Goal: Task Accomplishment & Management: Manage account settings

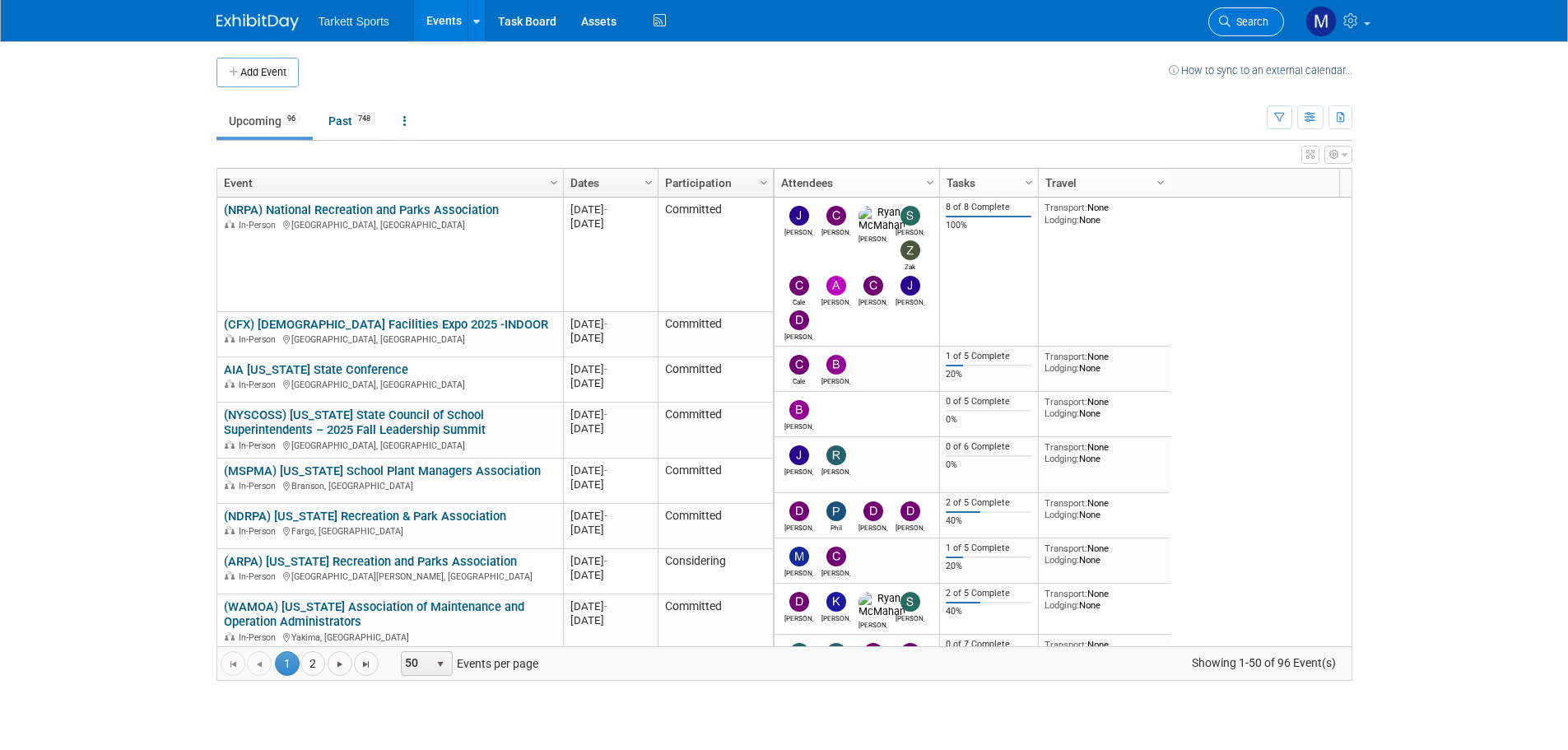
click at [1232, 24] on span "Search" at bounding box center [1250, 22] width 38 height 13
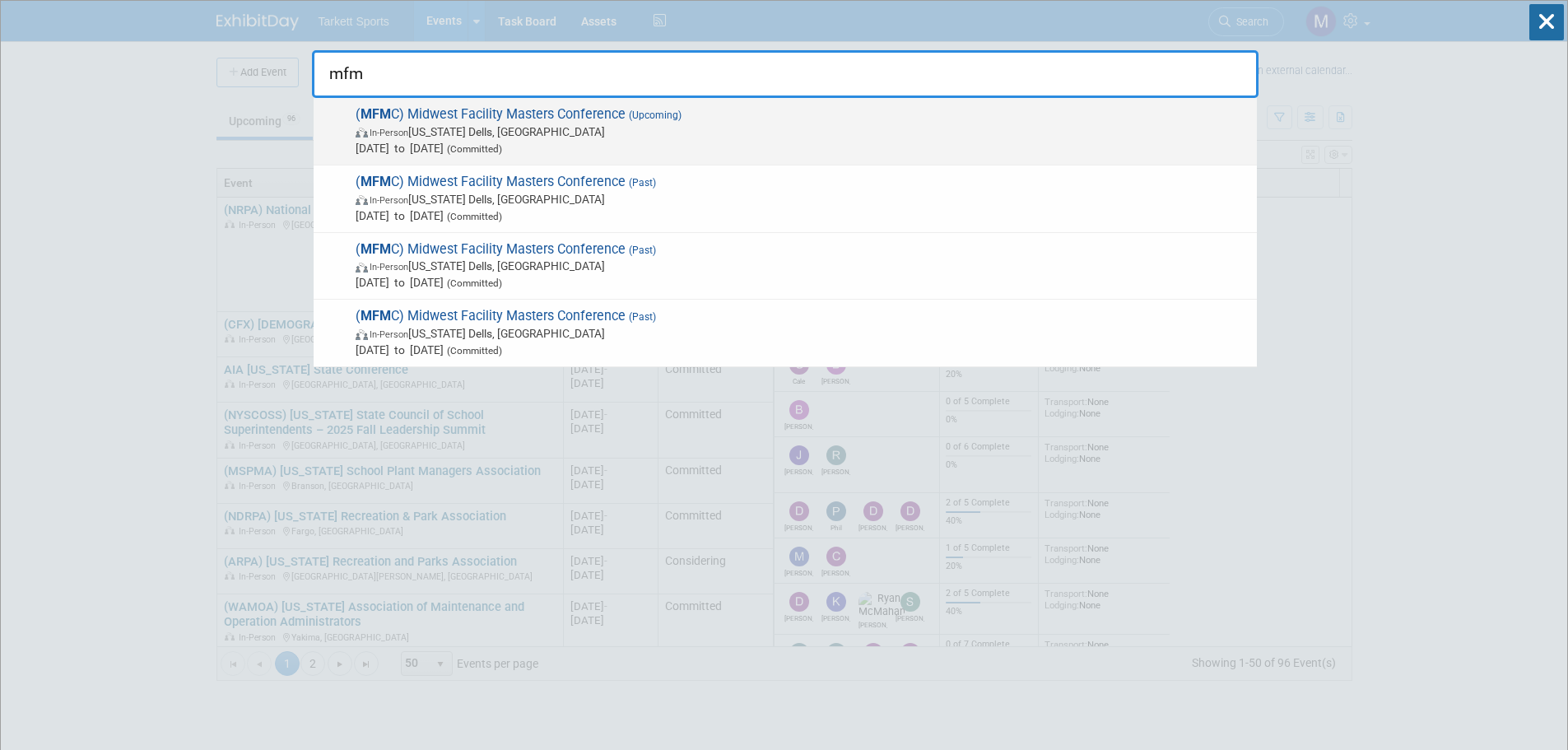
type input "mfm"
click at [548, 123] on span "( MFM C) Midwest Facility Masters Conference (Upcoming) In-Person [US_STATE] De…" at bounding box center [800, 131] width 898 height 50
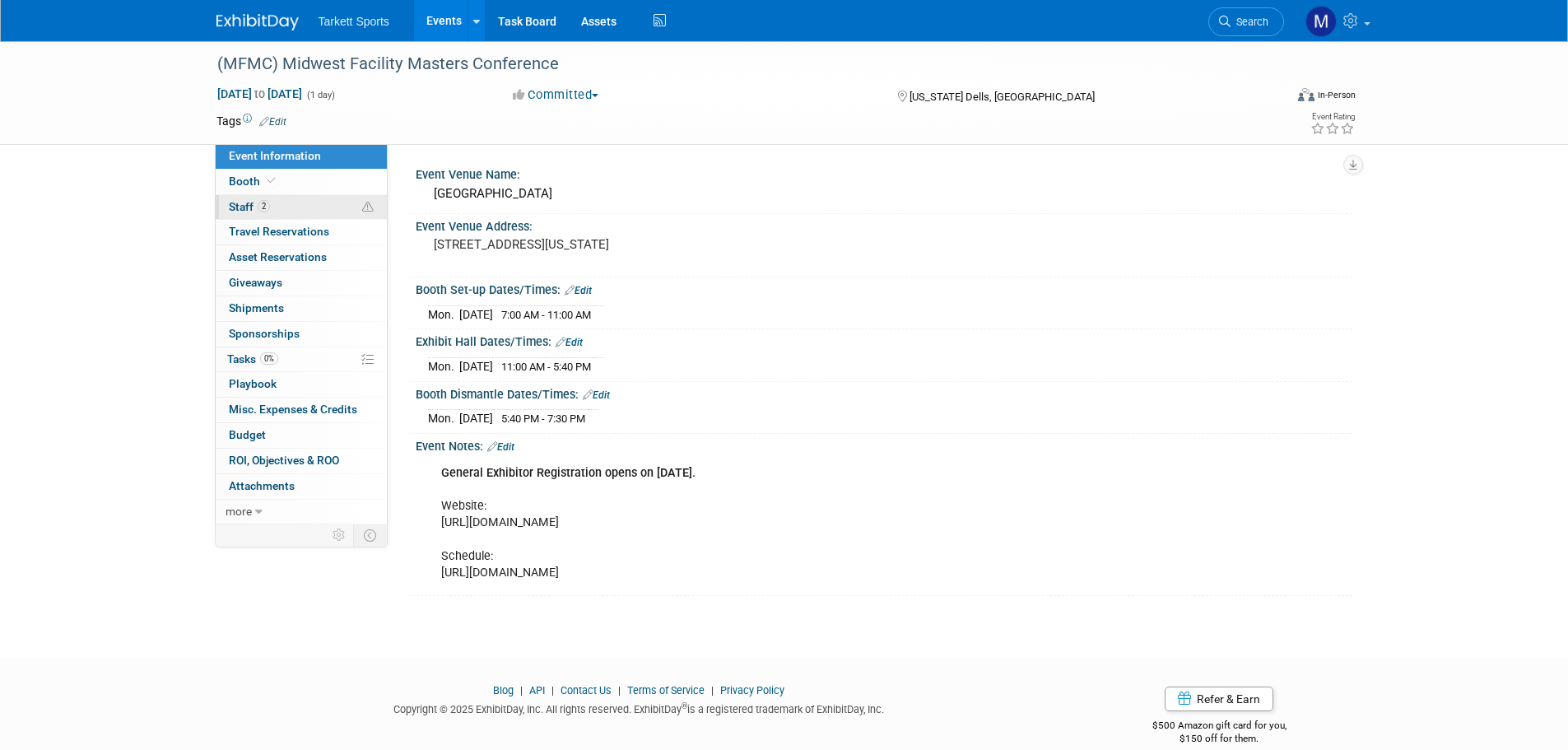
click at [258, 219] on link "2 Staff 2" at bounding box center [302, 207] width 171 height 25
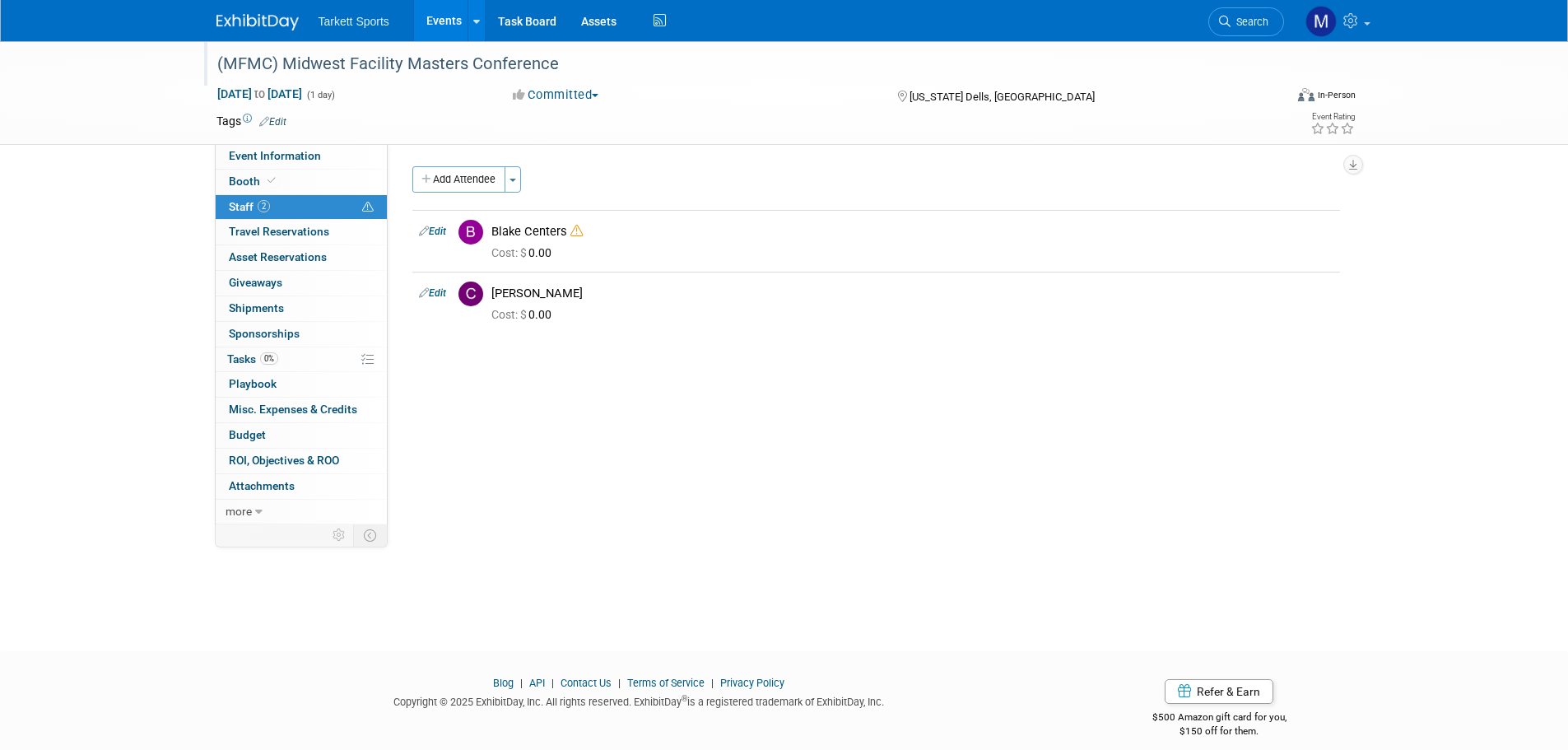
click at [428, 42] on div at bounding box center [741, 48] width 1060 height 14
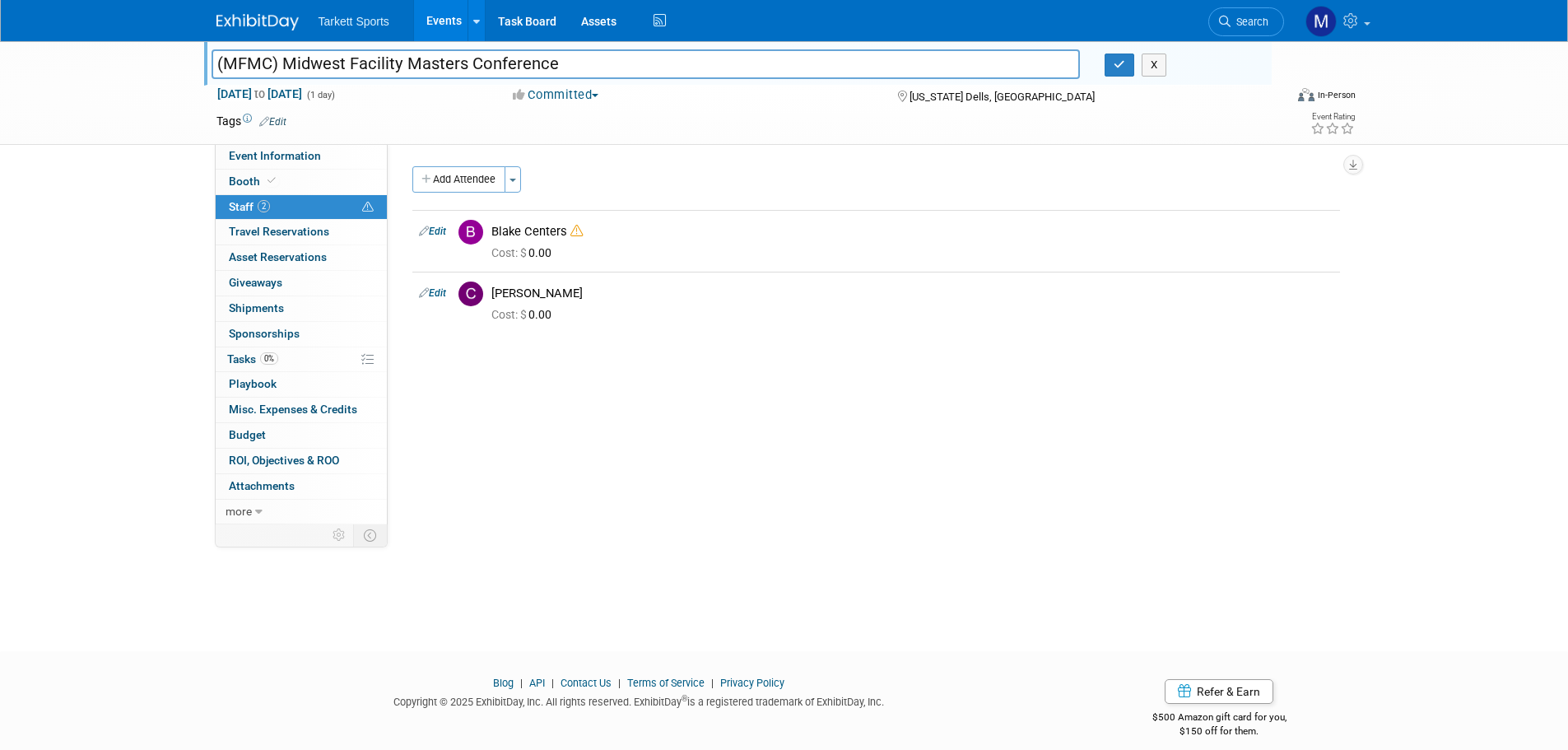
drag, startPoint x: 602, startPoint y: 57, endPoint x: 68, endPoint y: 57, distance: 534.0
click at [68, 57] on div "(MFMC) Midwest Facility Masters Conference (MFMC) Midwest Facility Masters Conf…" at bounding box center [784, 93] width 1568 height 104
click at [1238, 11] on link "Search" at bounding box center [1246, 22] width 76 height 29
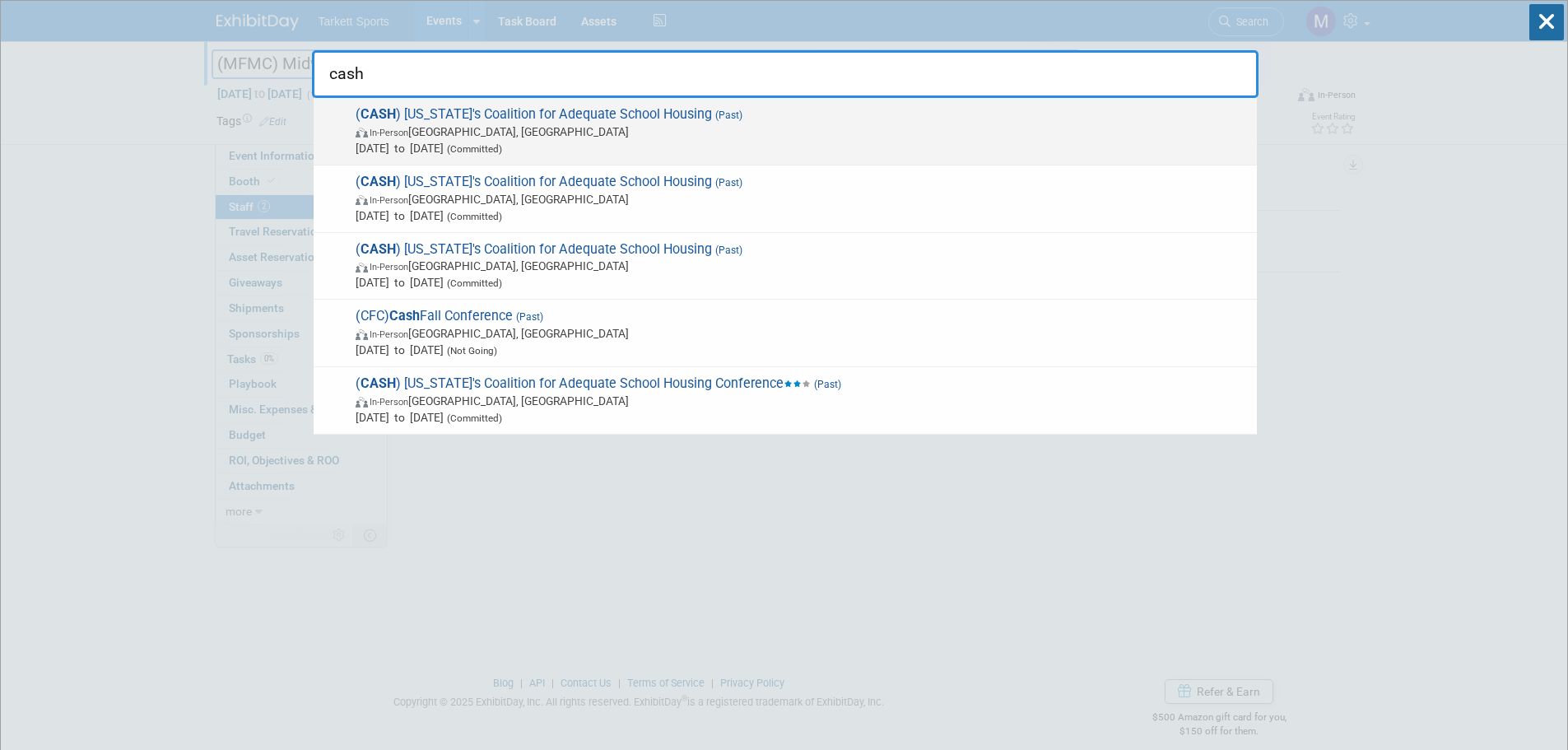
type input "cash"
click at [585, 151] on span "Feb 28, 2024 to Mar 1, 2024 (Committed)" at bounding box center [802, 147] width 893 height 17
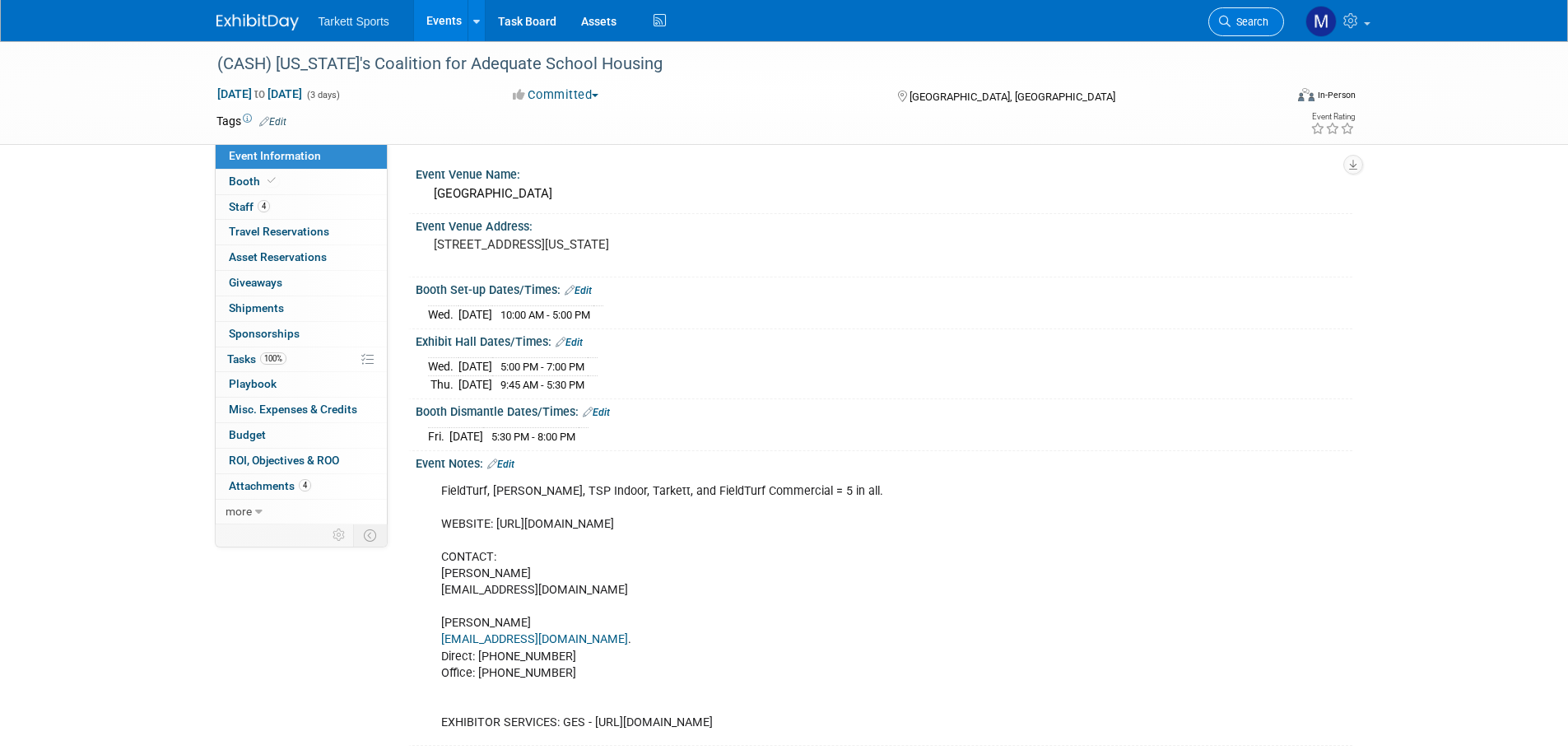
click at [1243, 29] on link "Search" at bounding box center [1246, 22] width 76 height 29
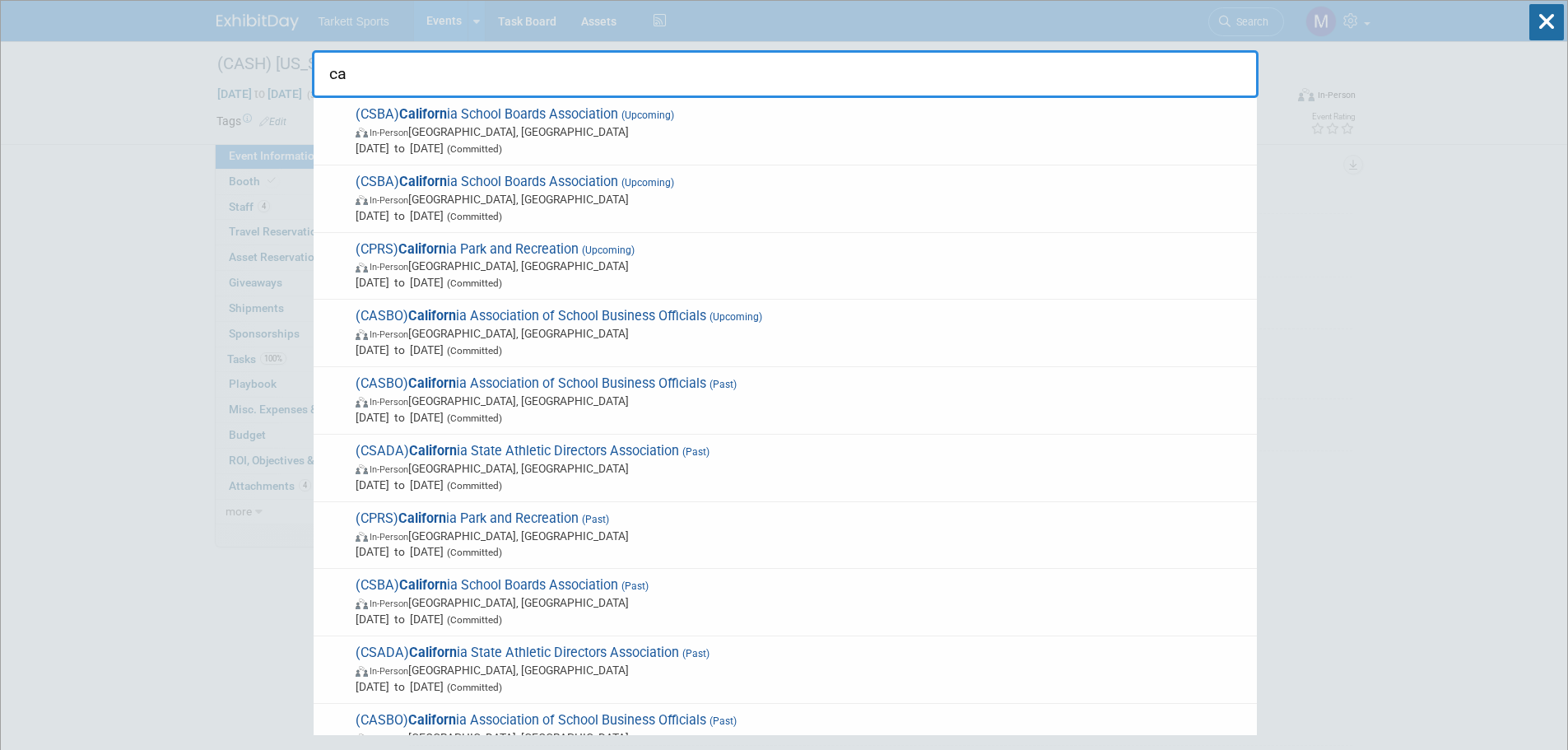
type input "c"
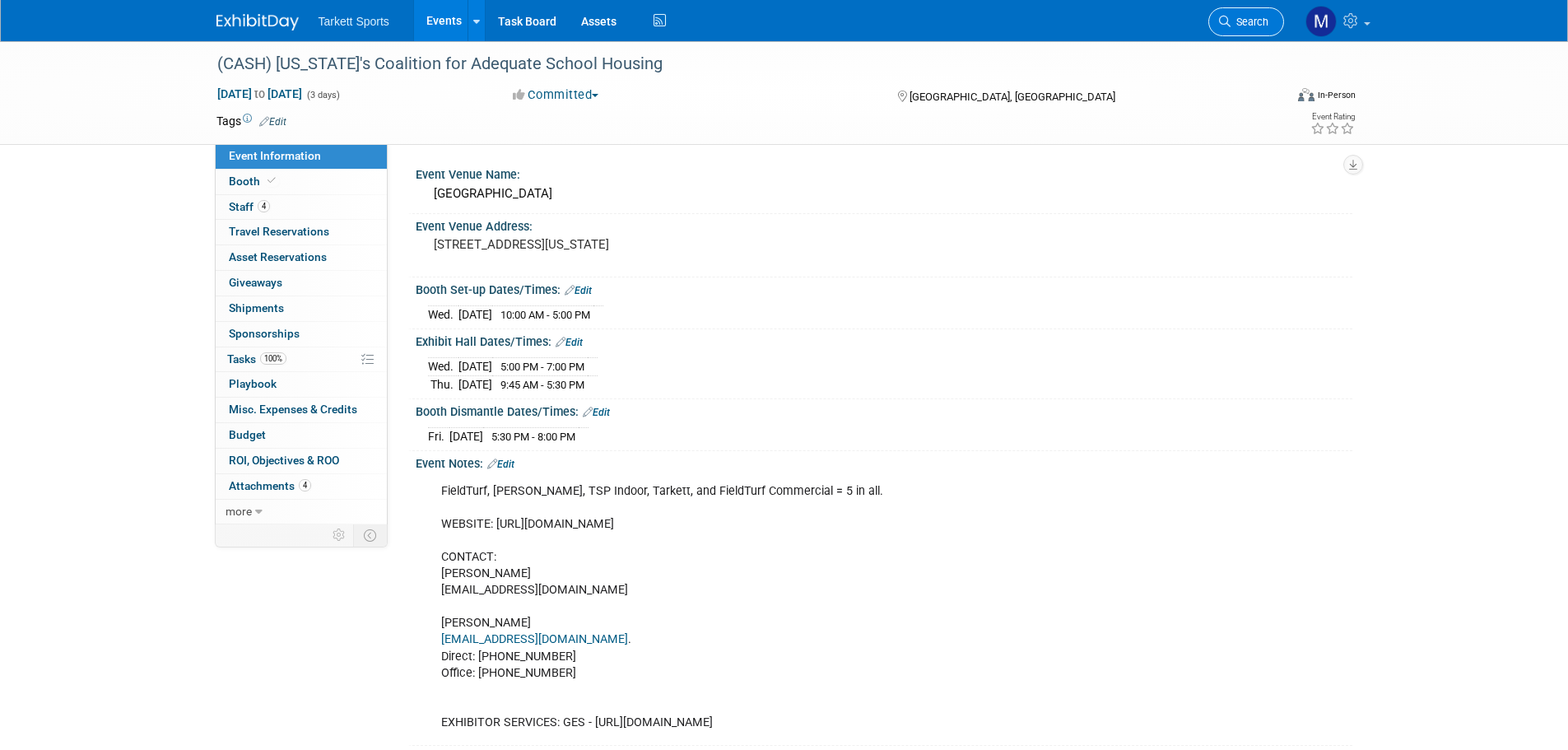
click at [1265, 15] on link "Search" at bounding box center [1246, 22] width 76 height 29
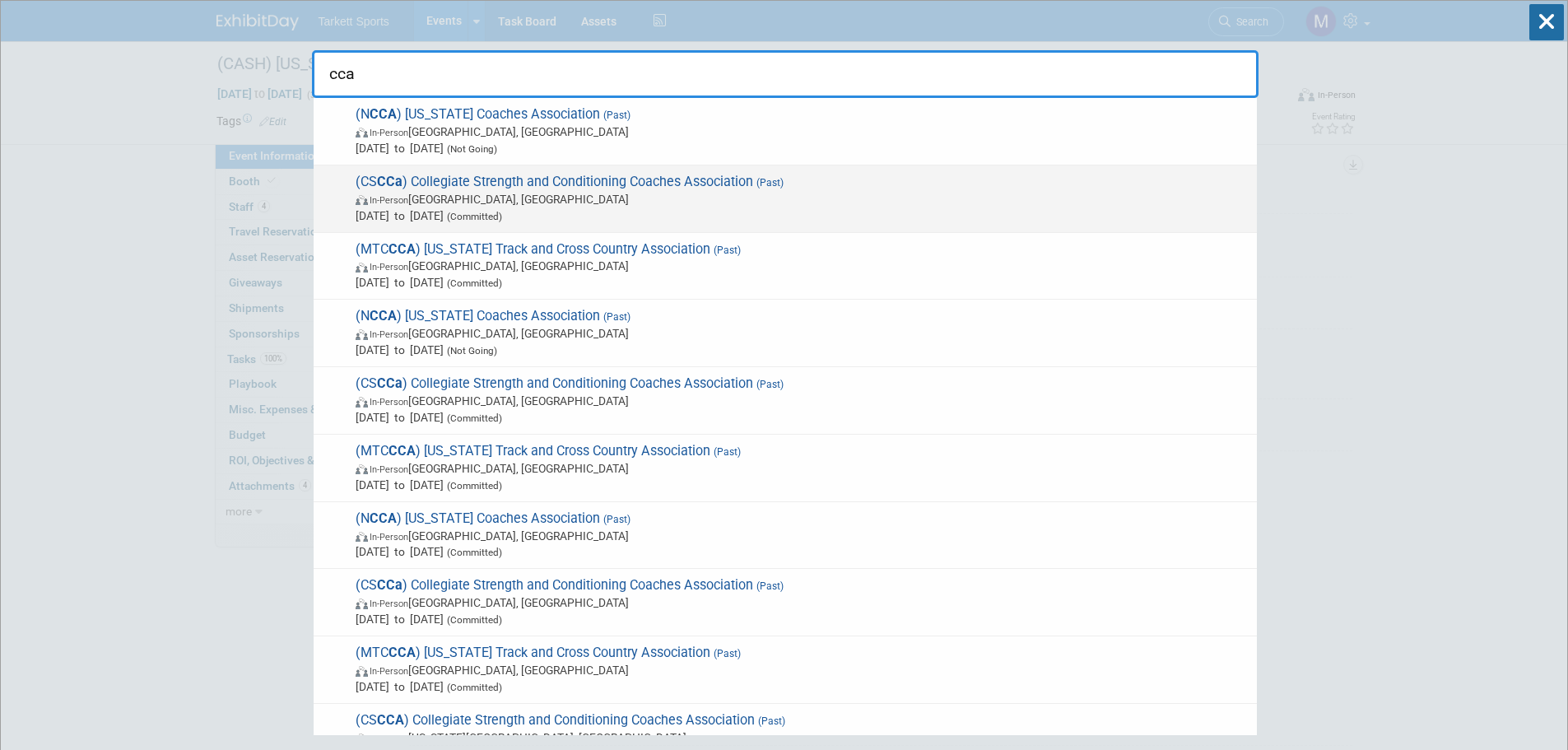
type input "ccas"
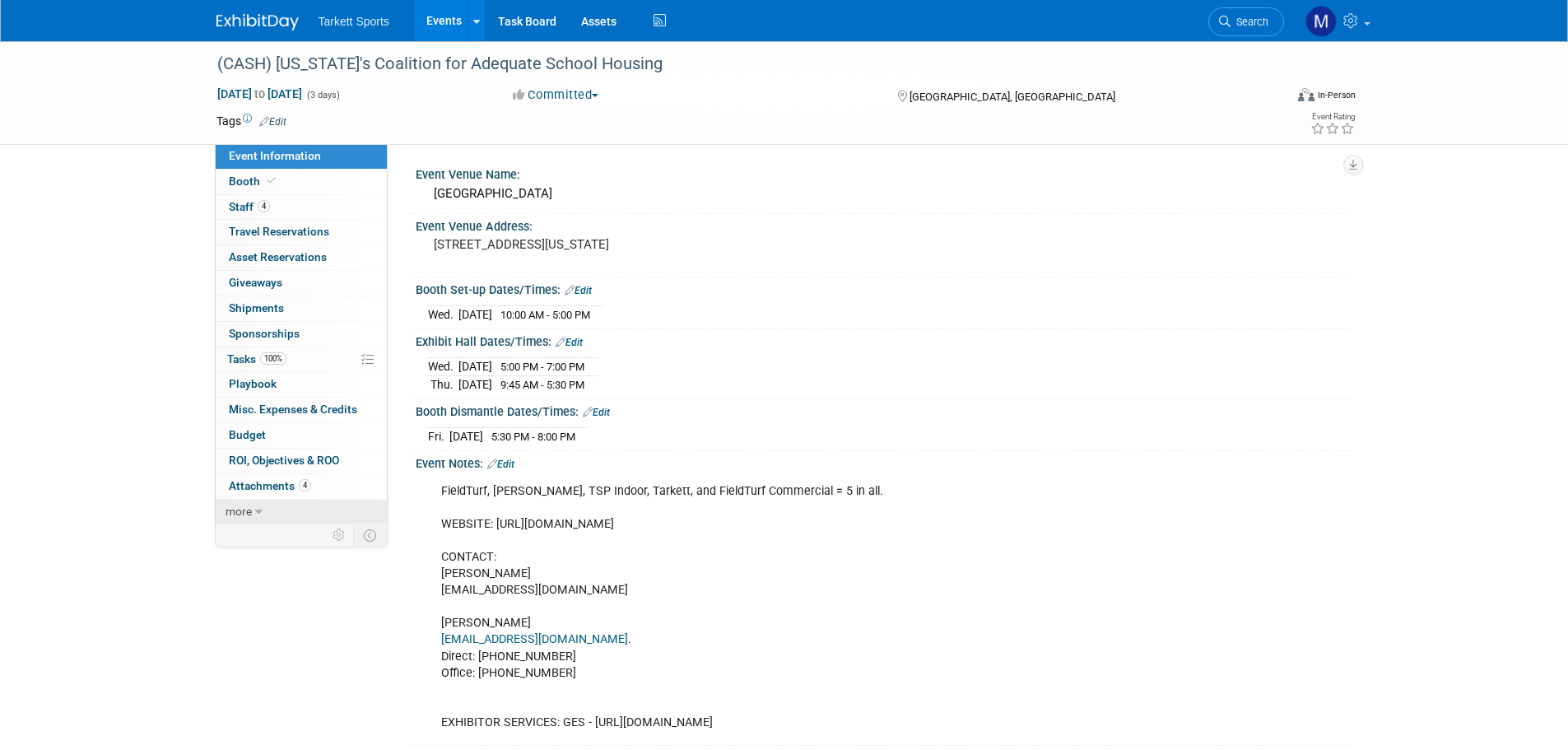
click at [275, 516] on link "more" at bounding box center [302, 512] width 171 height 25
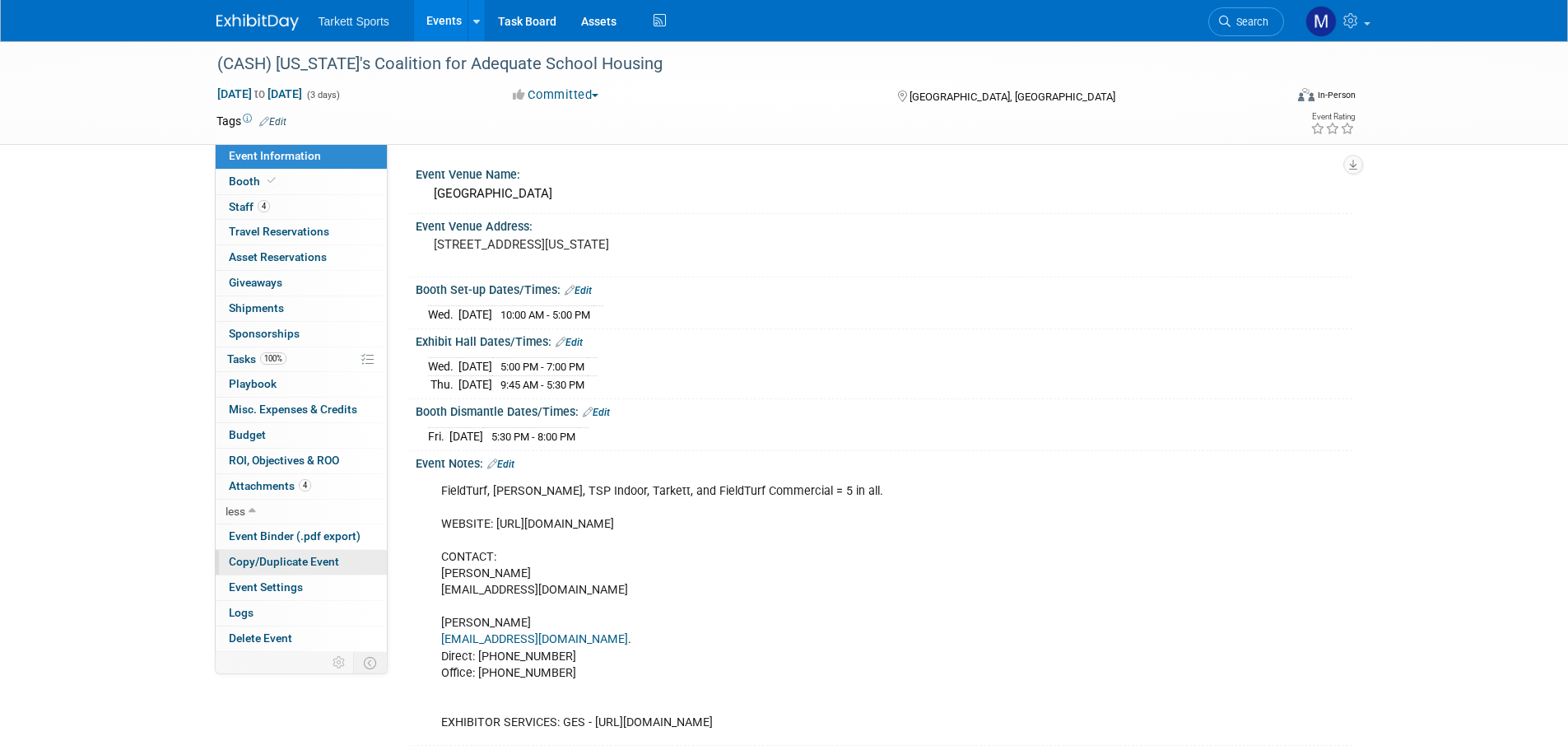
click at [282, 557] on span "Copy/Duplicate Event" at bounding box center [284, 561] width 110 height 13
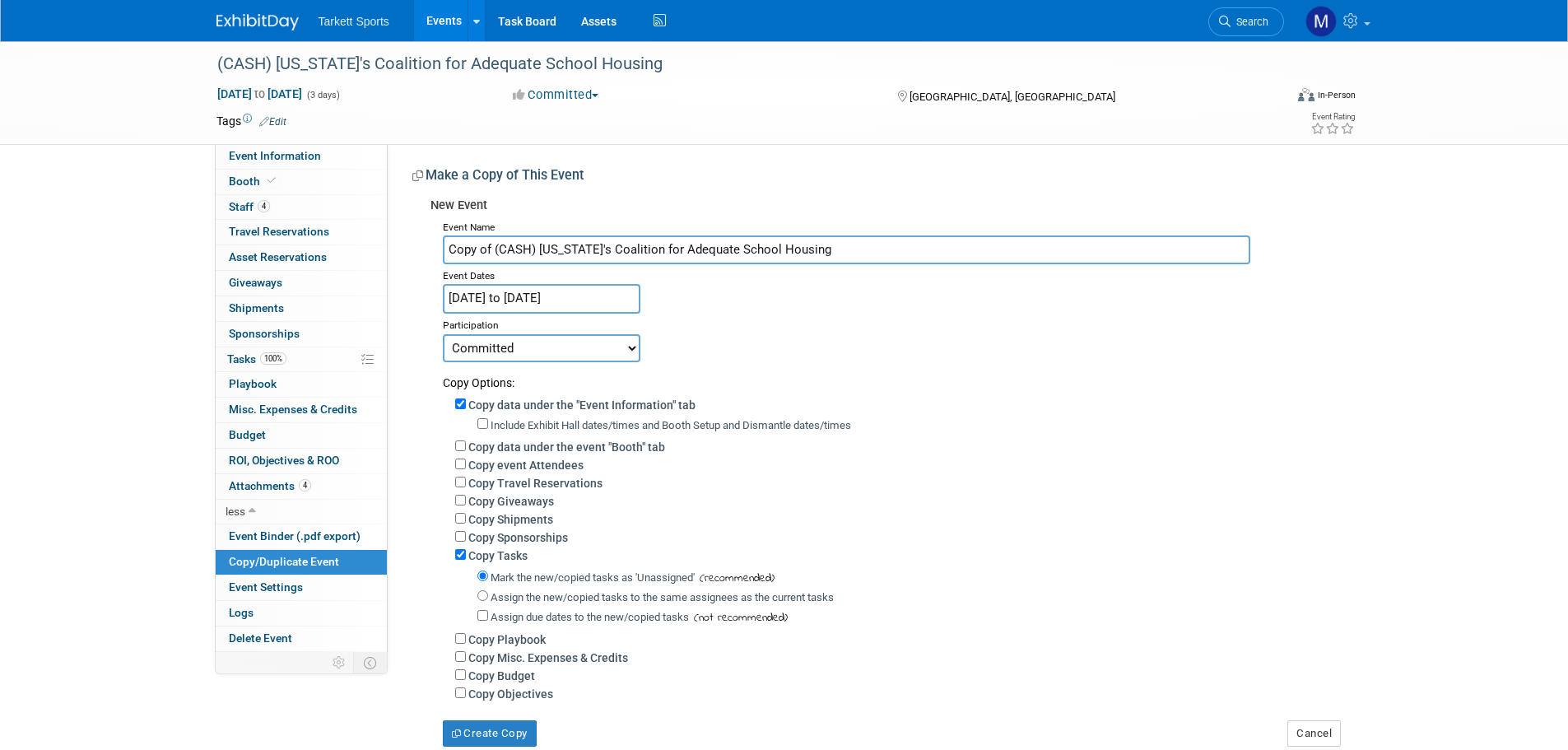
drag, startPoint x: 492, startPoint y: 248, endPoint x: 57, endPoint y: 211, distance: 436.6
click at [57, 211] on div "(CASH) California's Coalition for Adequate School Housing Feb 28, 2024 to Mar 1…" at bounding box center [784, 411] width 1568 height 739
type input "(CASH) [US_STATE]'s Coalition for Adequate School Housing"
click at [502, 471] on label "Copy event Attendees" at bounding box center [526, 465] width 115 height 13
click at [466, 470] on input "Copy event Attendees" at bounding box center [460, 464] width 11 height 11
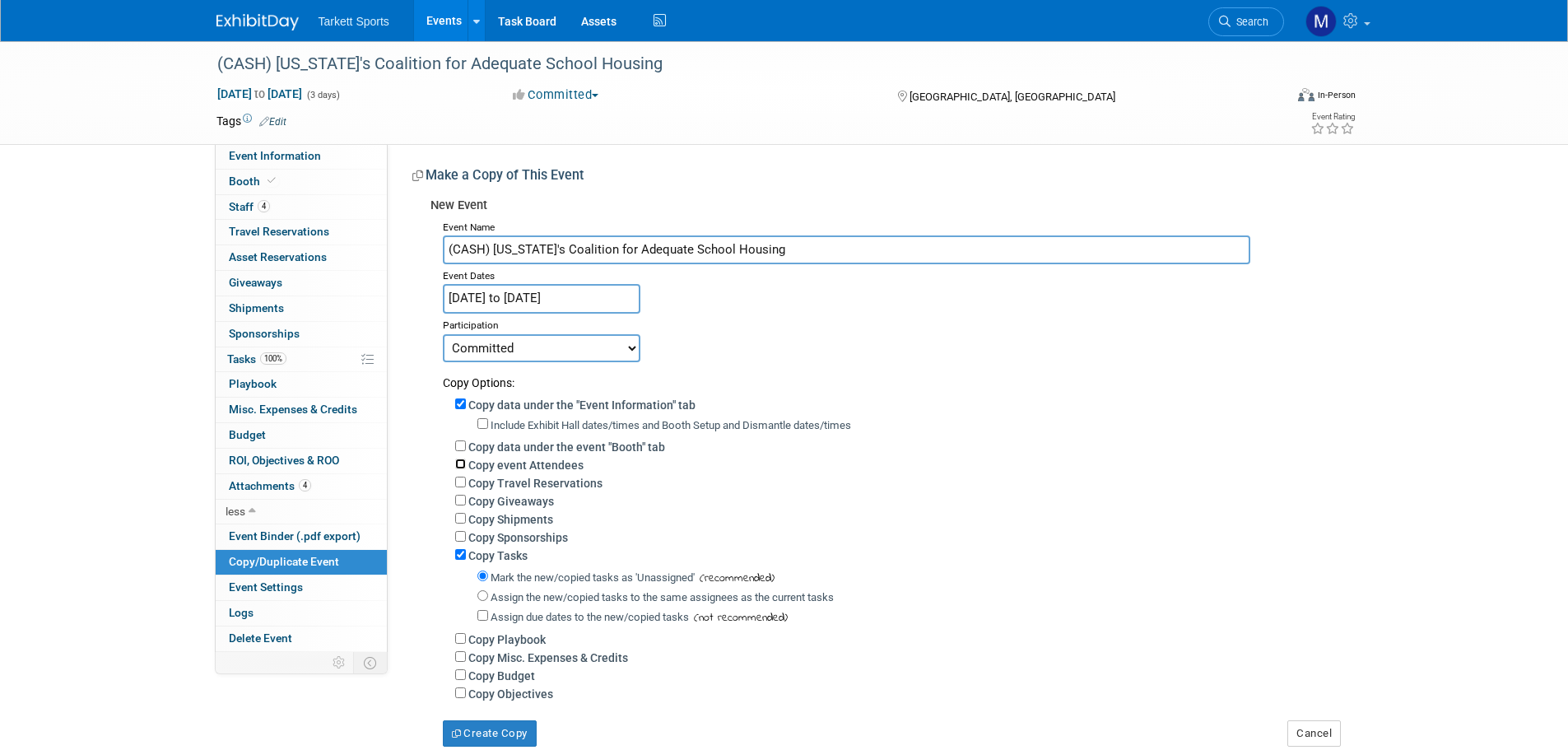
checkbox input "true"
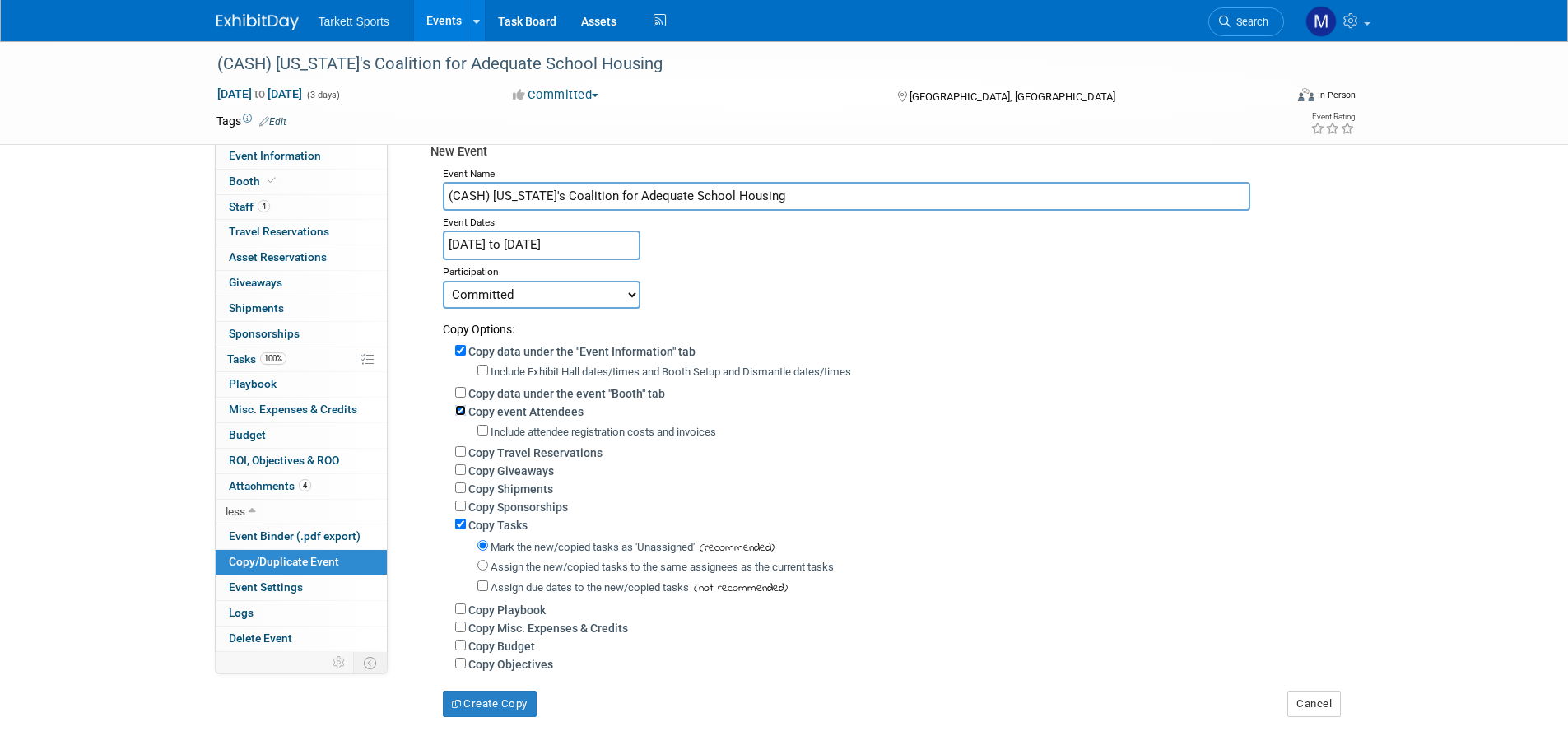
scroll to position [83, 0]
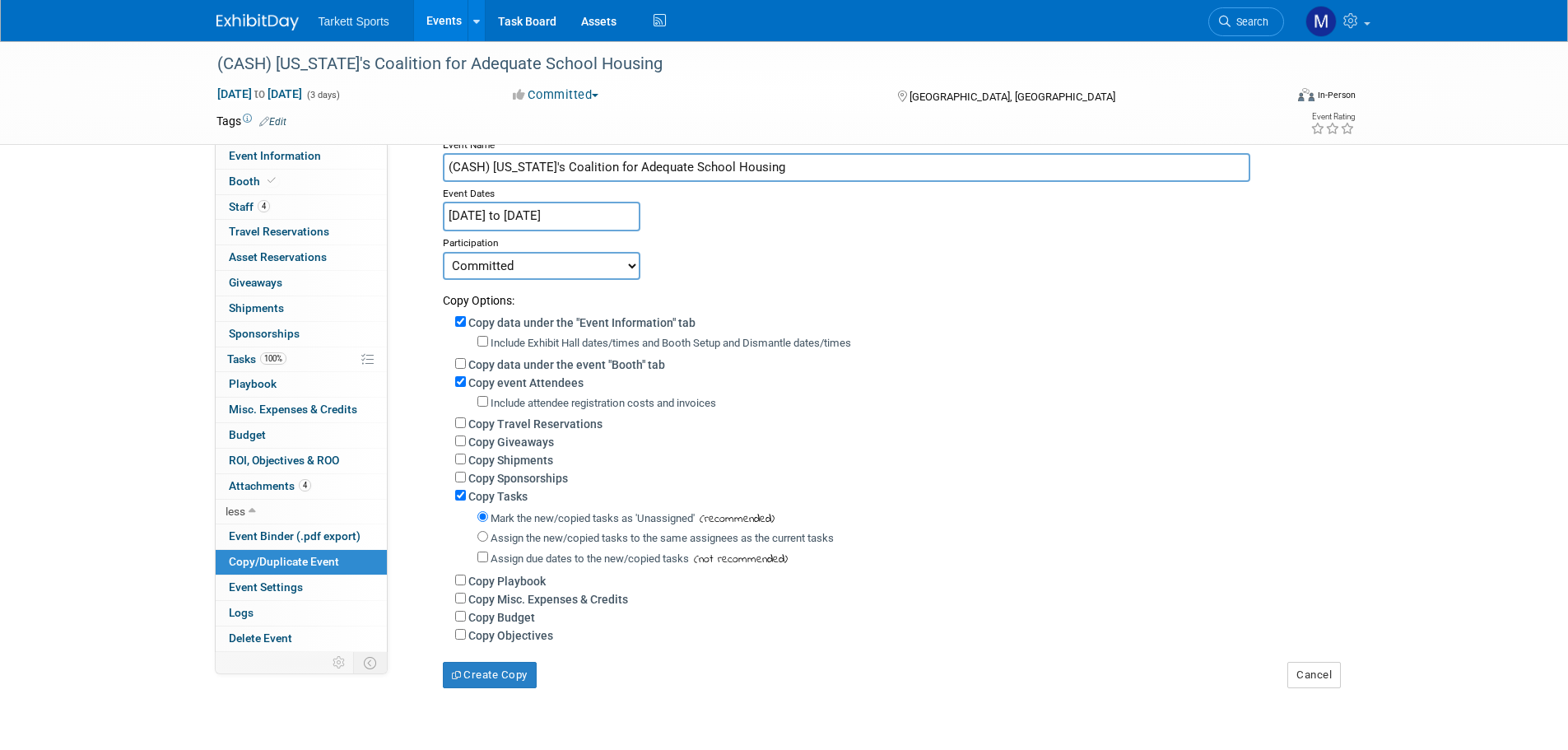
click at [501, 545] on label "Assign the new/copied tasks to the same assignees as the current tasks" at bounding box center [661, 538] width 343 height 13
click at [488, 542] on input "Assign the new/copied tasks to the same assignees as the current tasks" at bounding box center [482, 537] width 11 height 11
radio input "true"
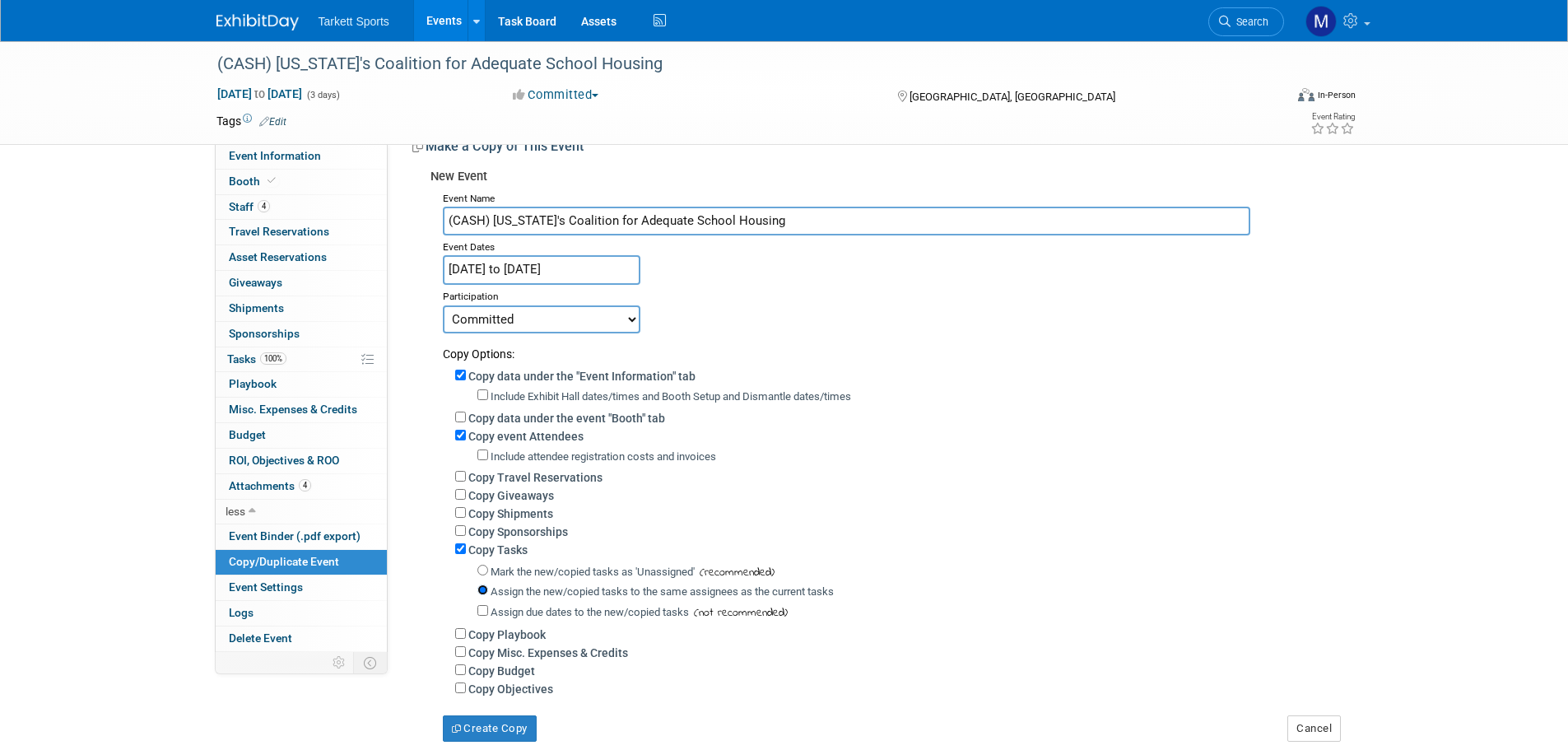
scroll to position [0, 0]
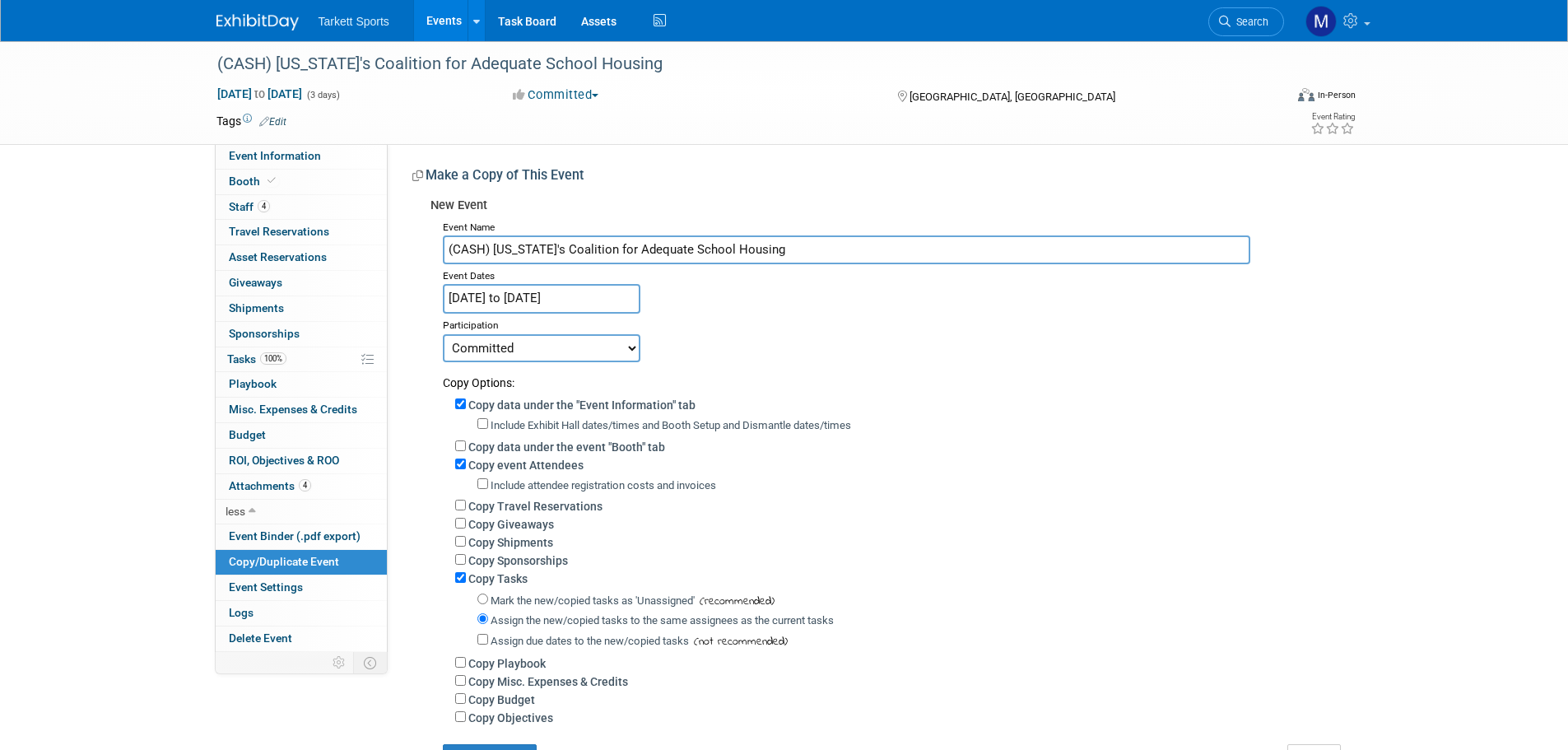
click at [543, 298] on input "Feb 28, 2024 to Mar 1, 2024" at bounding box center [541, 298] width 197 height 29
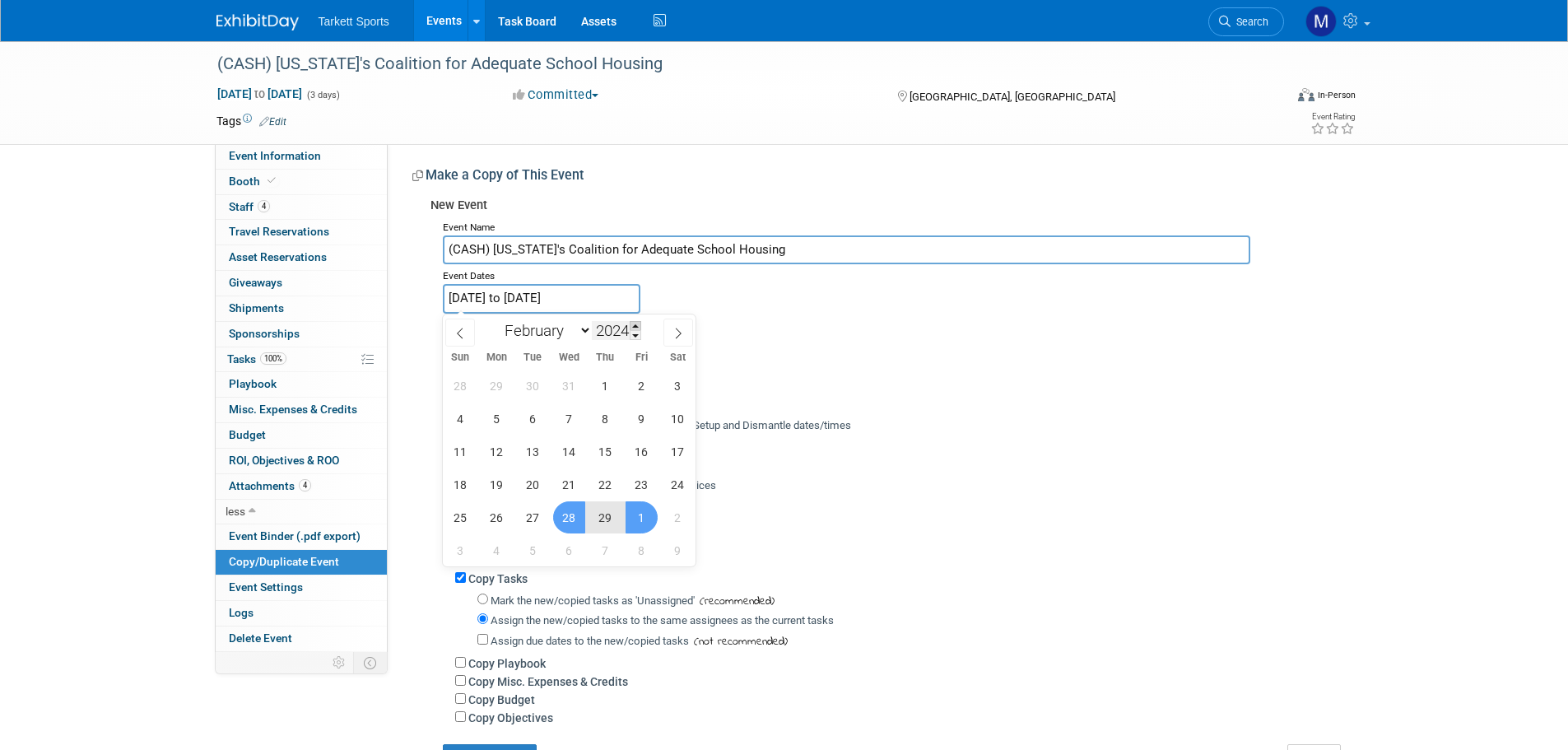
click at [637, 323] on span at bounding box center [636, 326] width 12 height 10
type input "2026"
click at [562, 486] on span "25" at bounding box center [569, 485] width 32 height 32
click at [634, 486] on span "27" at bounding box center [642, 485] width 32 height 32
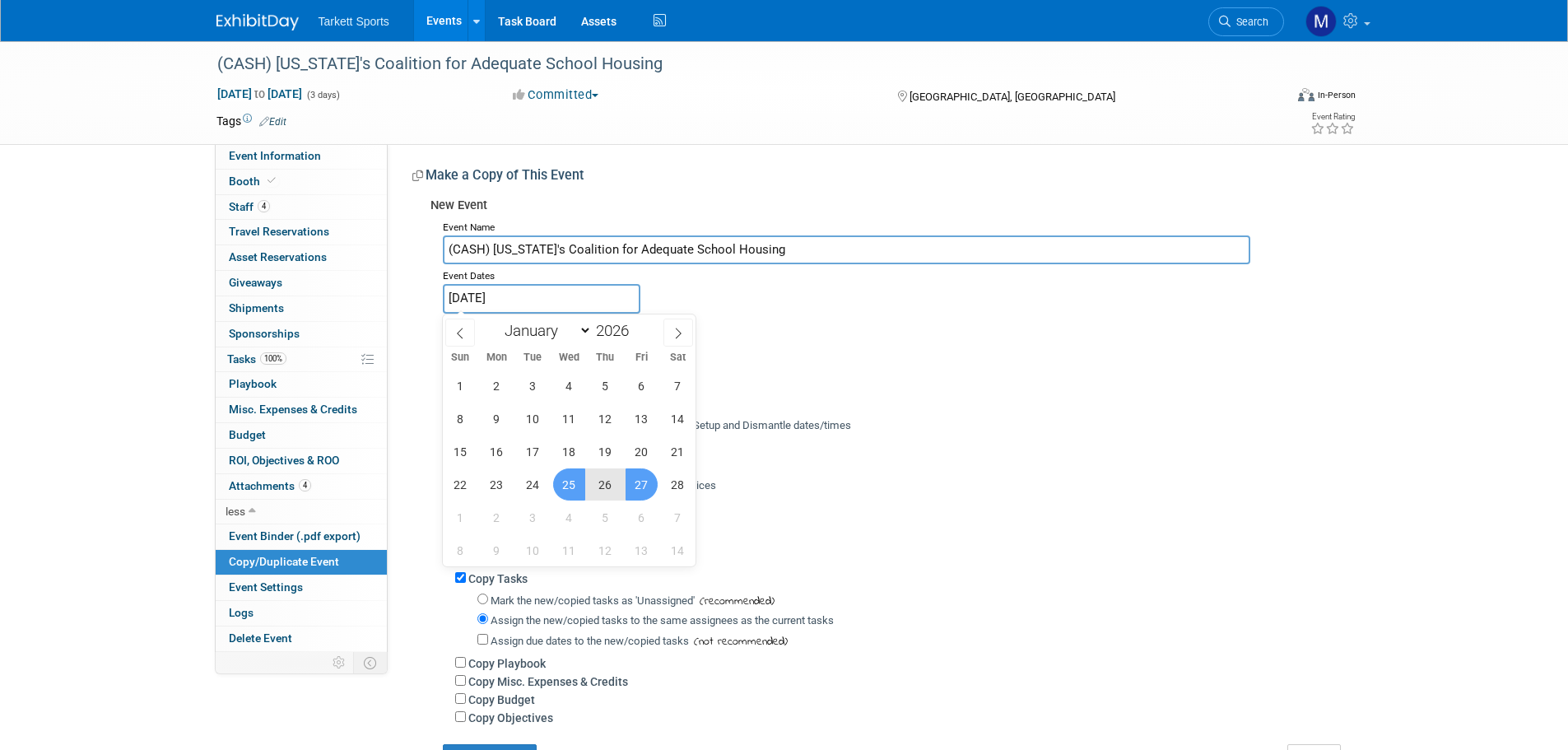
type input "Feb 25, 2026 to Feb 27, 2026"
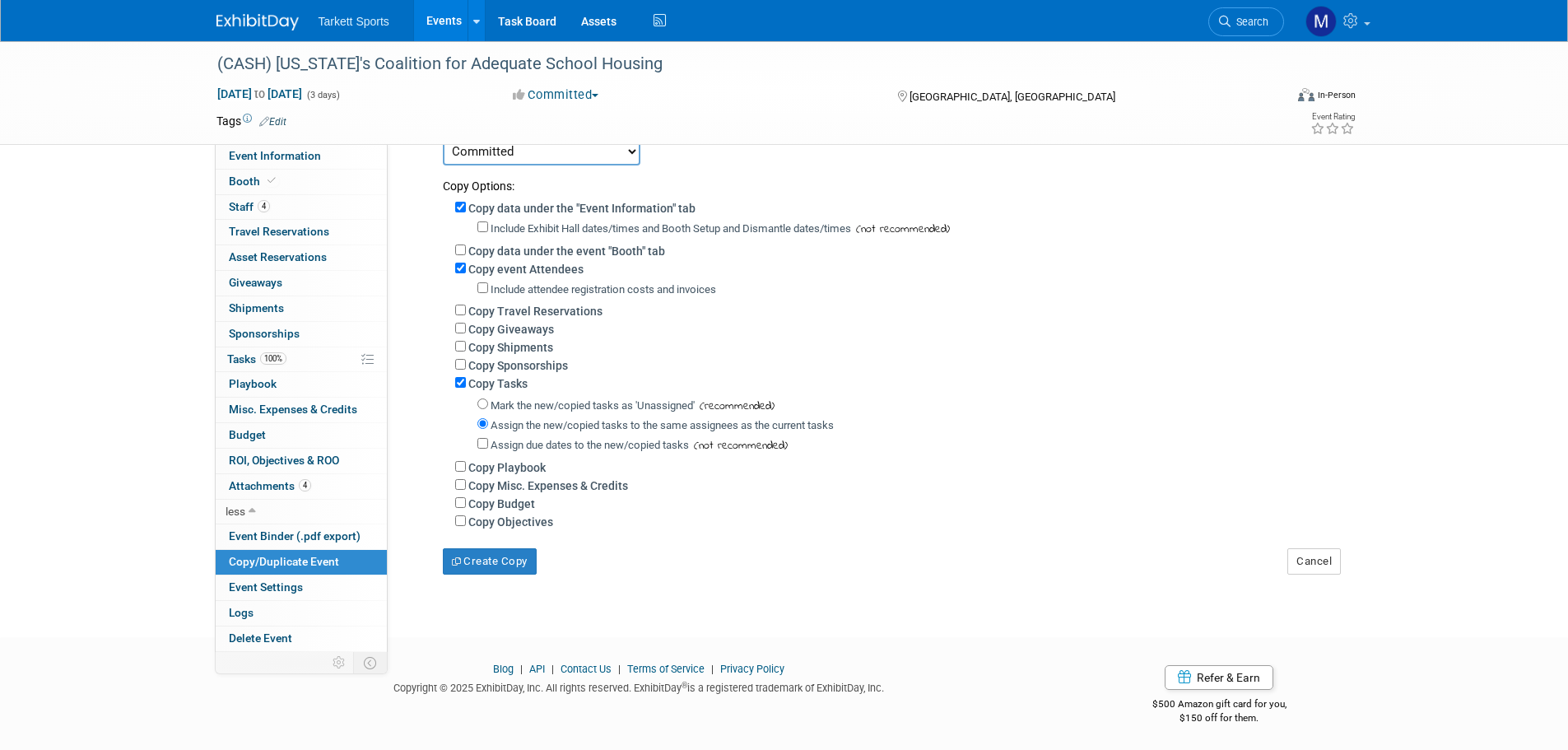
scroll to position [210, 0]
click at [466, 559] on button "Create Copy" at bounding box center [490, 559] width 94 height 27
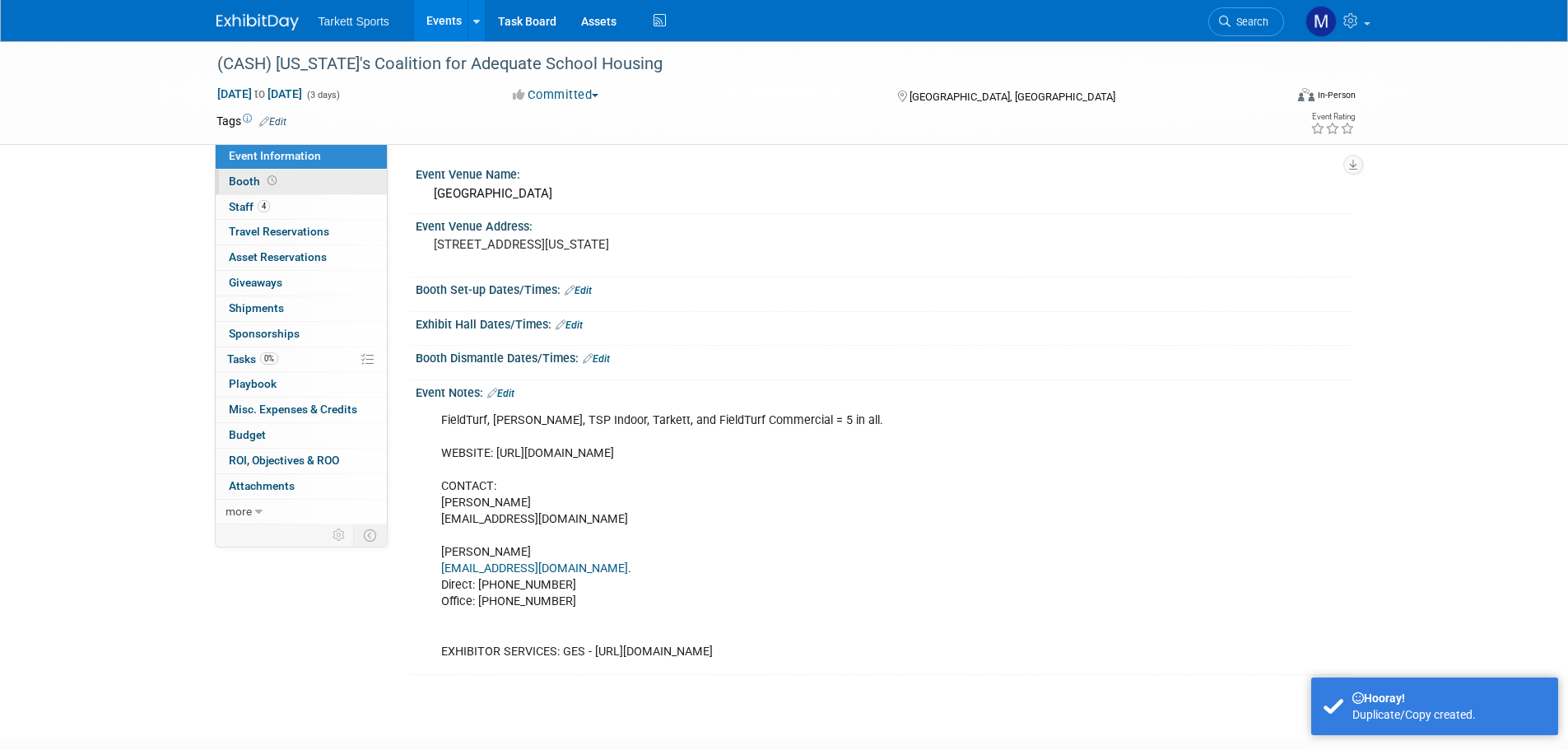
click at [274, 187] on span "Booth" at bounding box center [254, 181] width 51 height 13
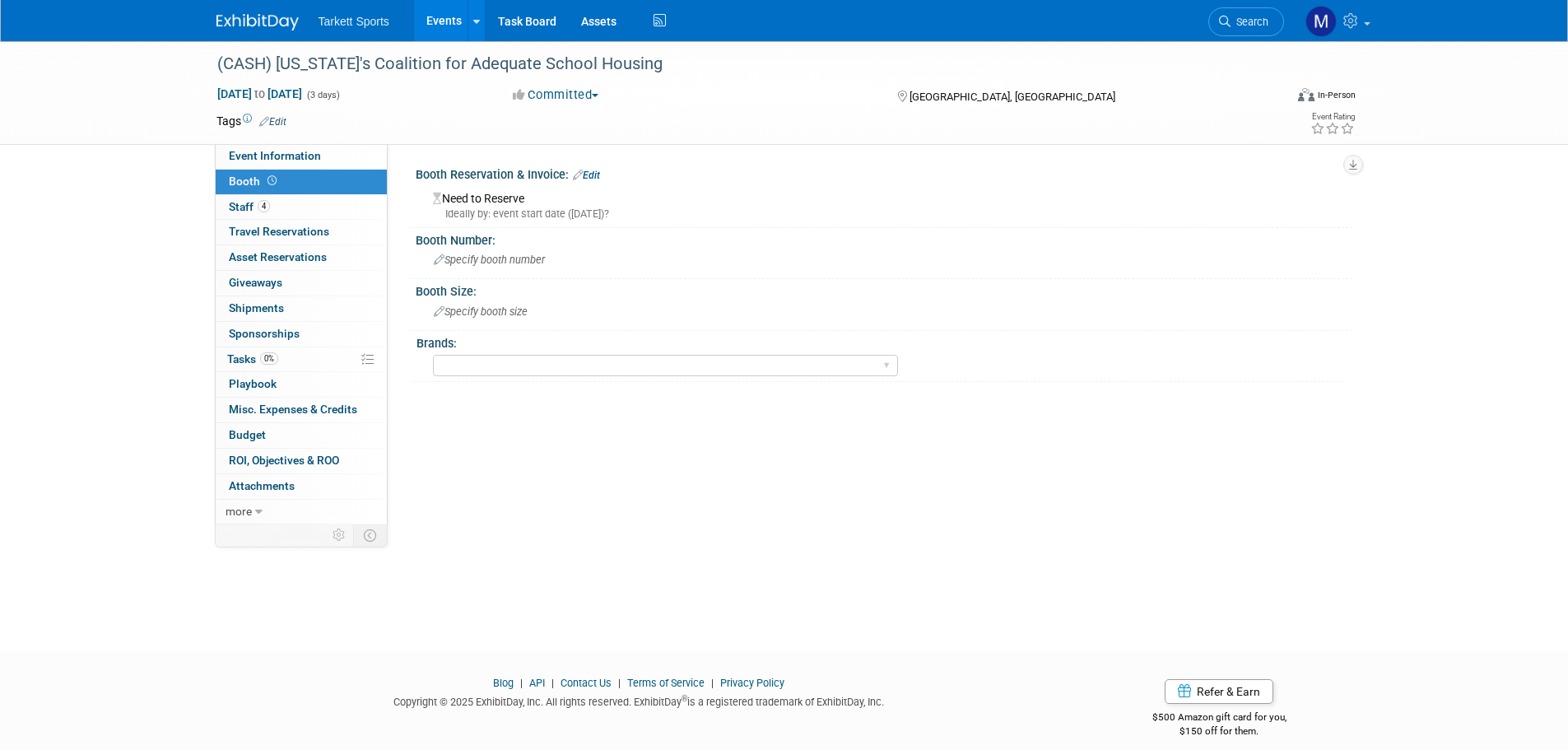
click at [527, 184] on div "Need to Reserve Ideally by: event start date (Wed. Feb 25, 2026)?" at bounding box center [884, 202] width 937 height 41
click at [592, 180] on link "Edit" at bounding box center [587, 176] width 28 height 12
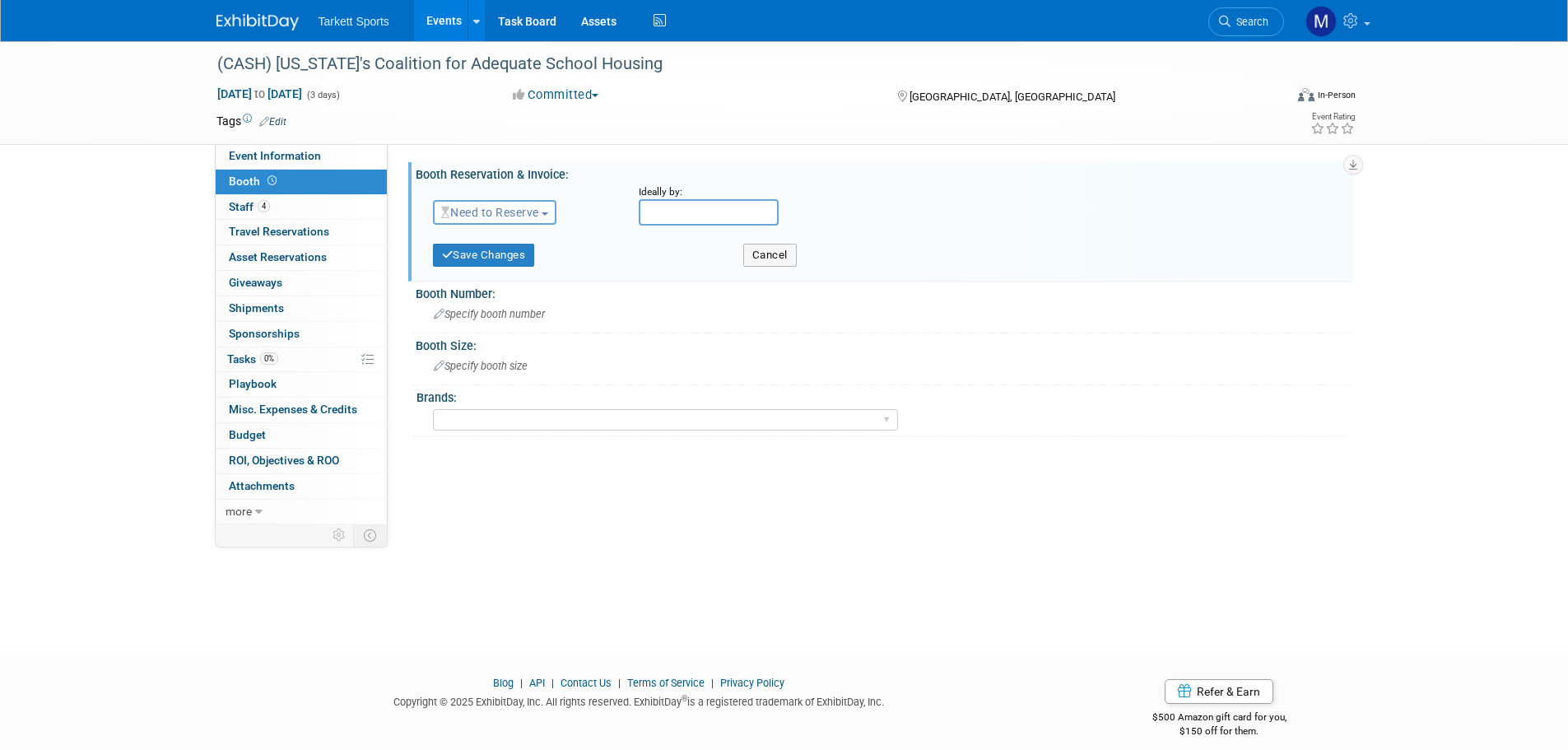
click at [499, 211] on span "Need to Reserve" at bounding box center [490, 212] width 98 height 13
click at [482, 256] on link "Reserved" at bounding box center [522, 262] width 176 height 23
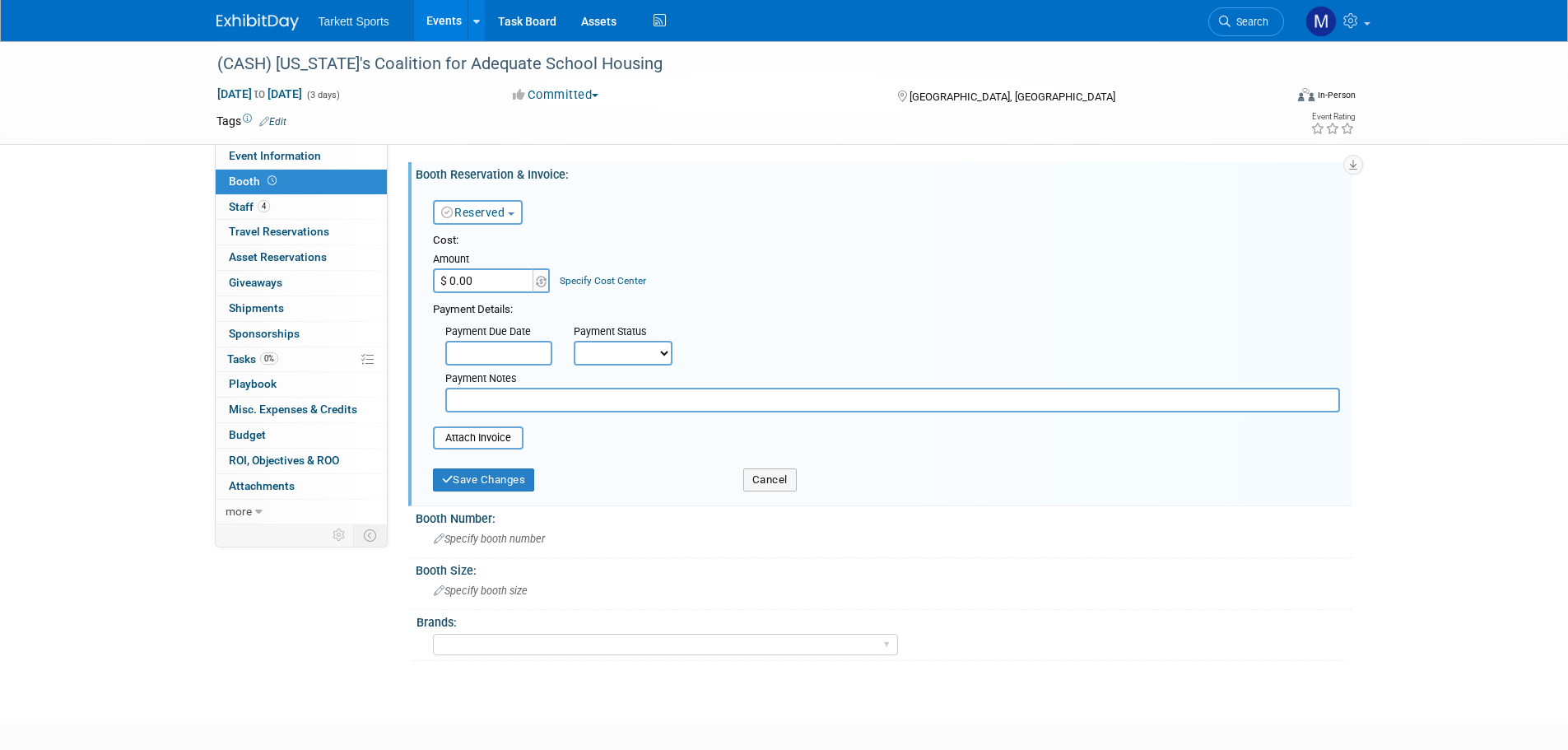
click at [456, 277] on input "$ 0.00" at bounding box center [484, 280] width 103 height 25
type input "$ 15,120.00"
click at [476, 434] on input "file" at bounding box center [423, 438] width 196 height 20
click at [464, 545] on span "Specify booth number" at bounding box center [489, 548] width 111 height 13
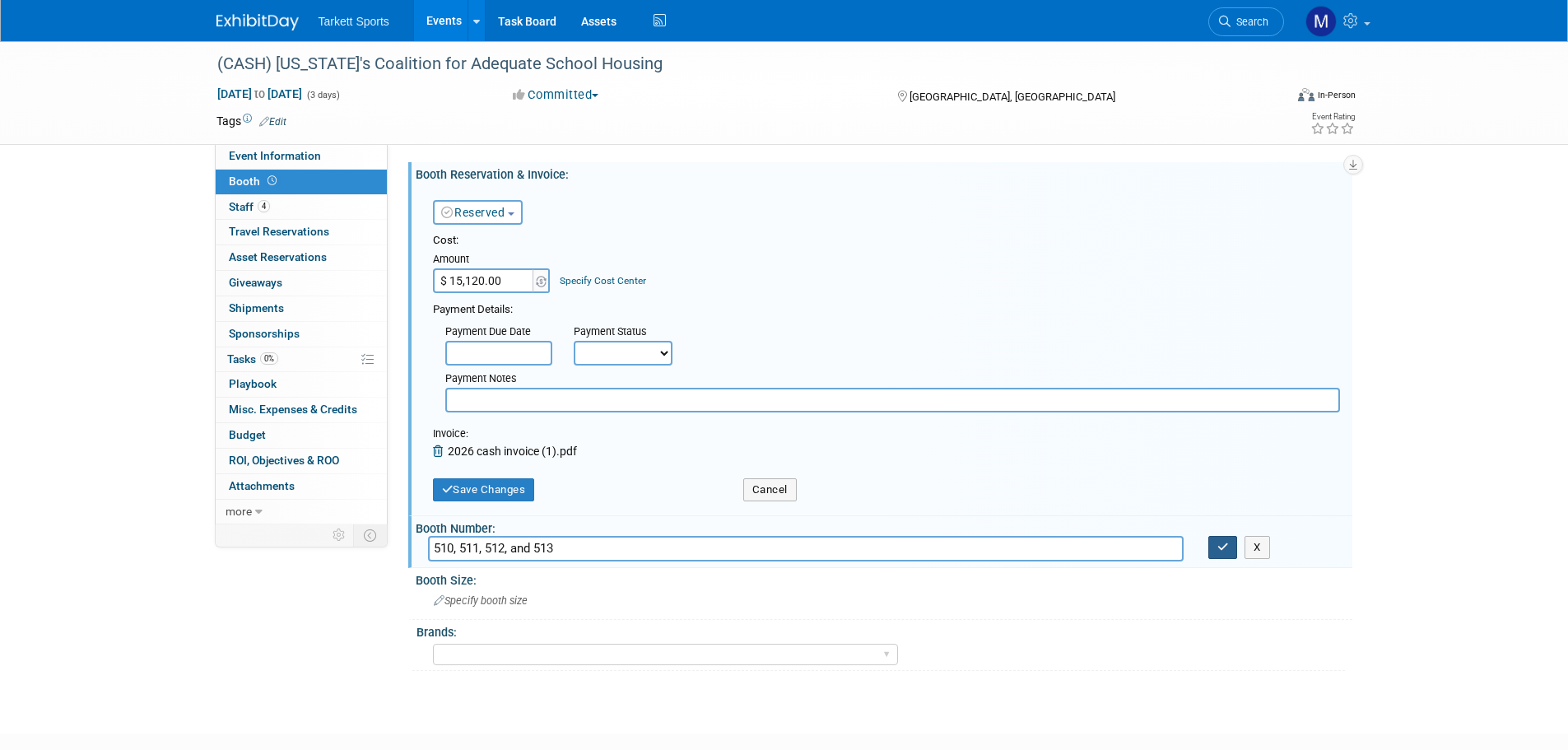
type input "510, 511, 512, and 513"
click at [1229, 539] on button "button" at bounding box center [1223, 548] width 29 height 23
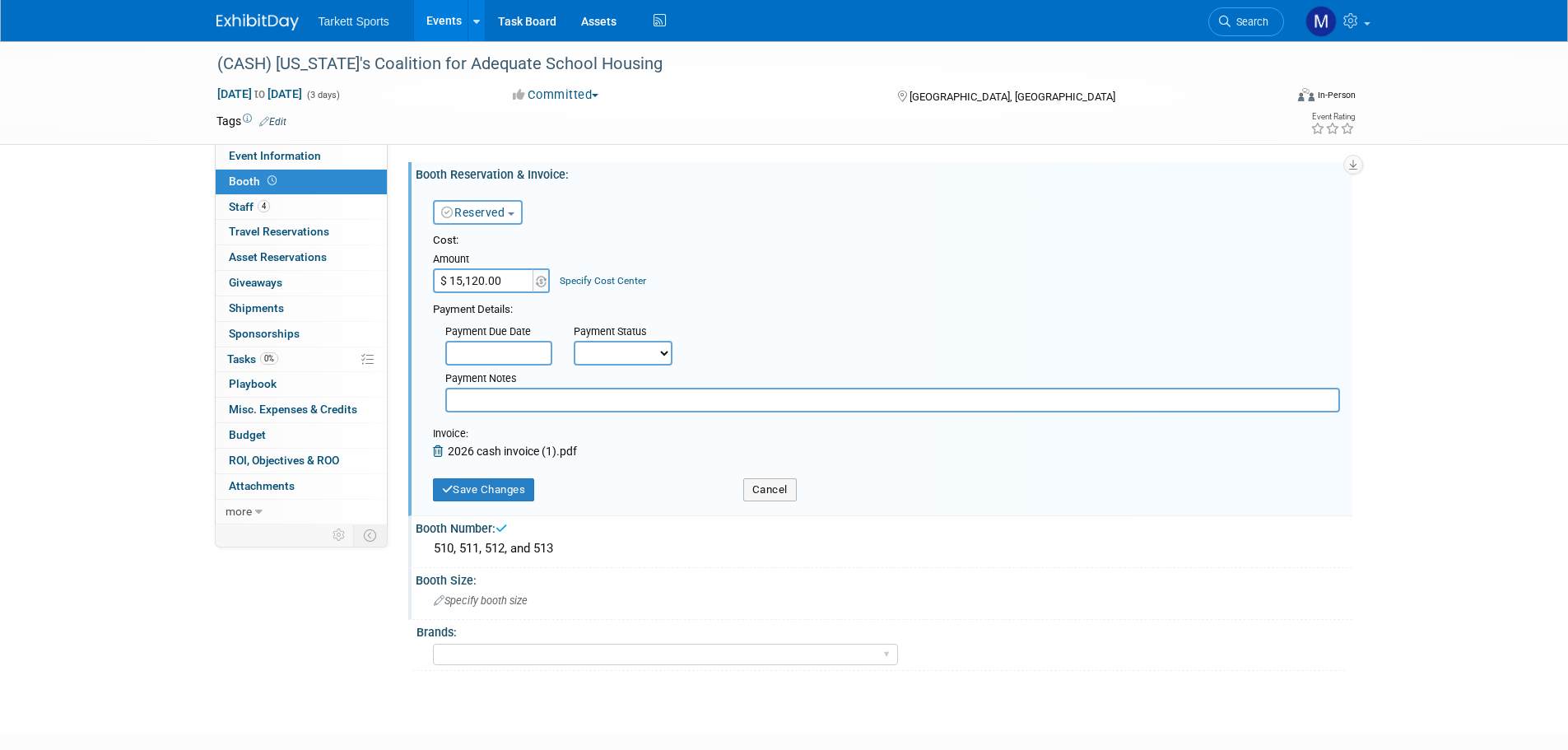
click at [521, 594] on div "Specify booth size" at bounding box center [884, 601] width 913 height 26
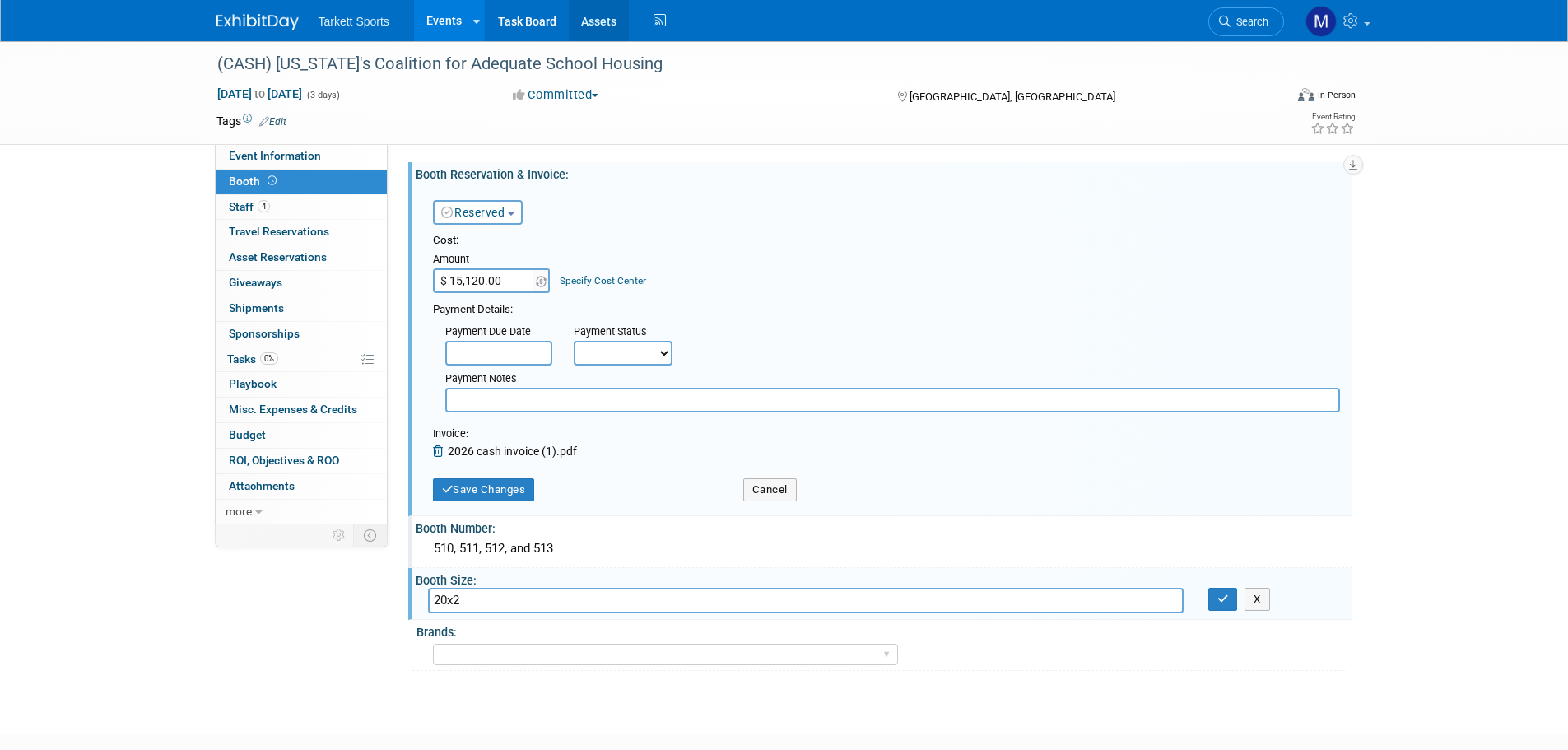
type input "20x20"
drag, startPoint x: 694, startPoint y: 604, endPoint x: -441, endPoint y: 663, distance: 1136.5
click at [0, 663] on html "Tarkett Sports Events Add Event Bulk Upload Events Shareable Event Boards Recen…" at bounding box center [784, 375] width 1568 height 750
click at [1254, 601] on button "X" at bounding box center [1258, 599] width 26 height 23
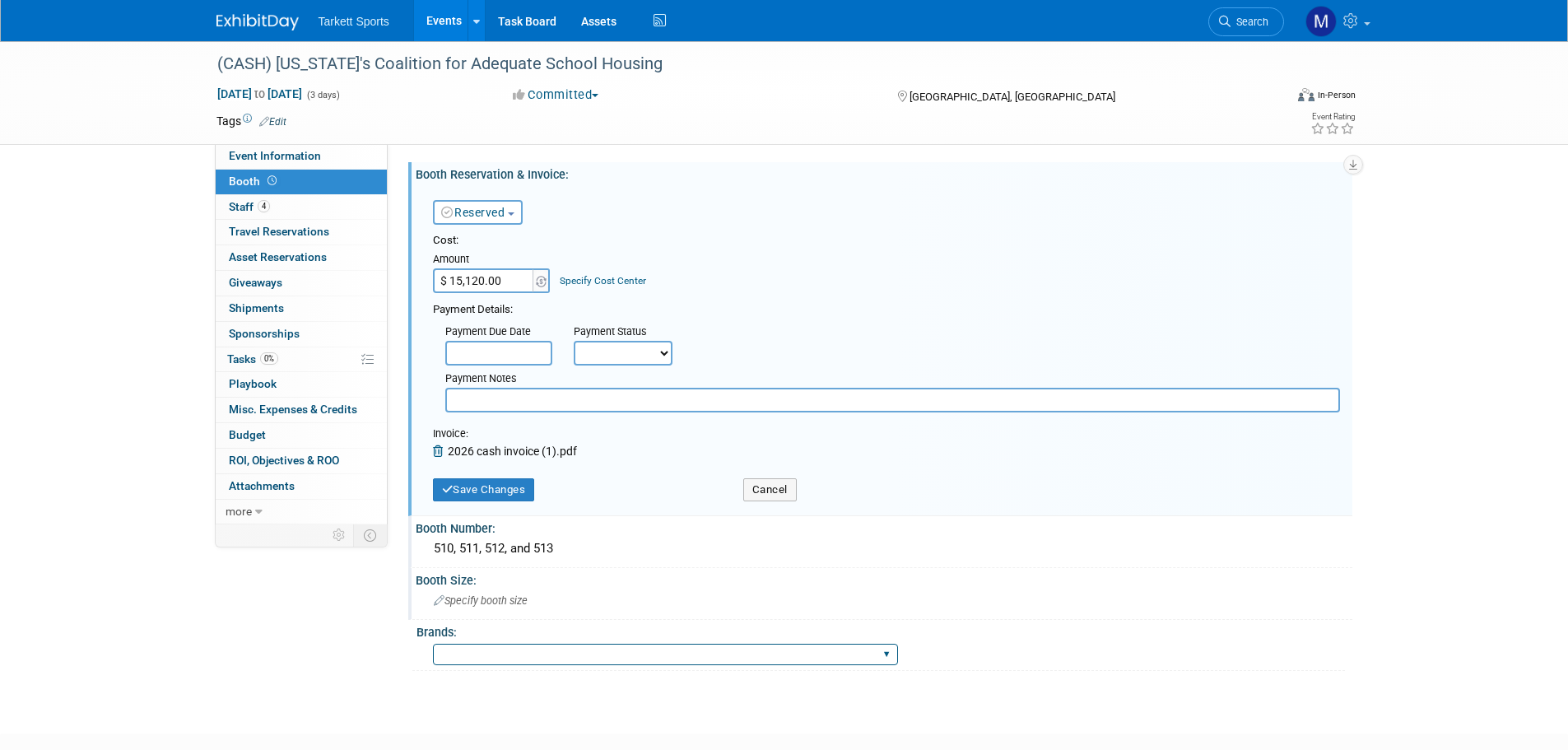
click at [472, 659] on select "FieldTurf FieldTurf, Classic Turf FieldTurf, Beynon FieldTurf, Indoor FieldTurf…" at bounding box center [665, 655] width 465 height 23
select select "FieldTurf, Beynon, Indoor, FieldTurf Landscape, Tarkett"
click at [433, 644] on select "FieldTurf FieldTurf, Classic Turf FieldTurf, Beynon FieldTurf, Indoor FieldTurf…" at bounding box center [665, 655] width 465 height 23
click at [465, 494] on button "Save Changes" at bounding box center [484, 490] width 102 height 23
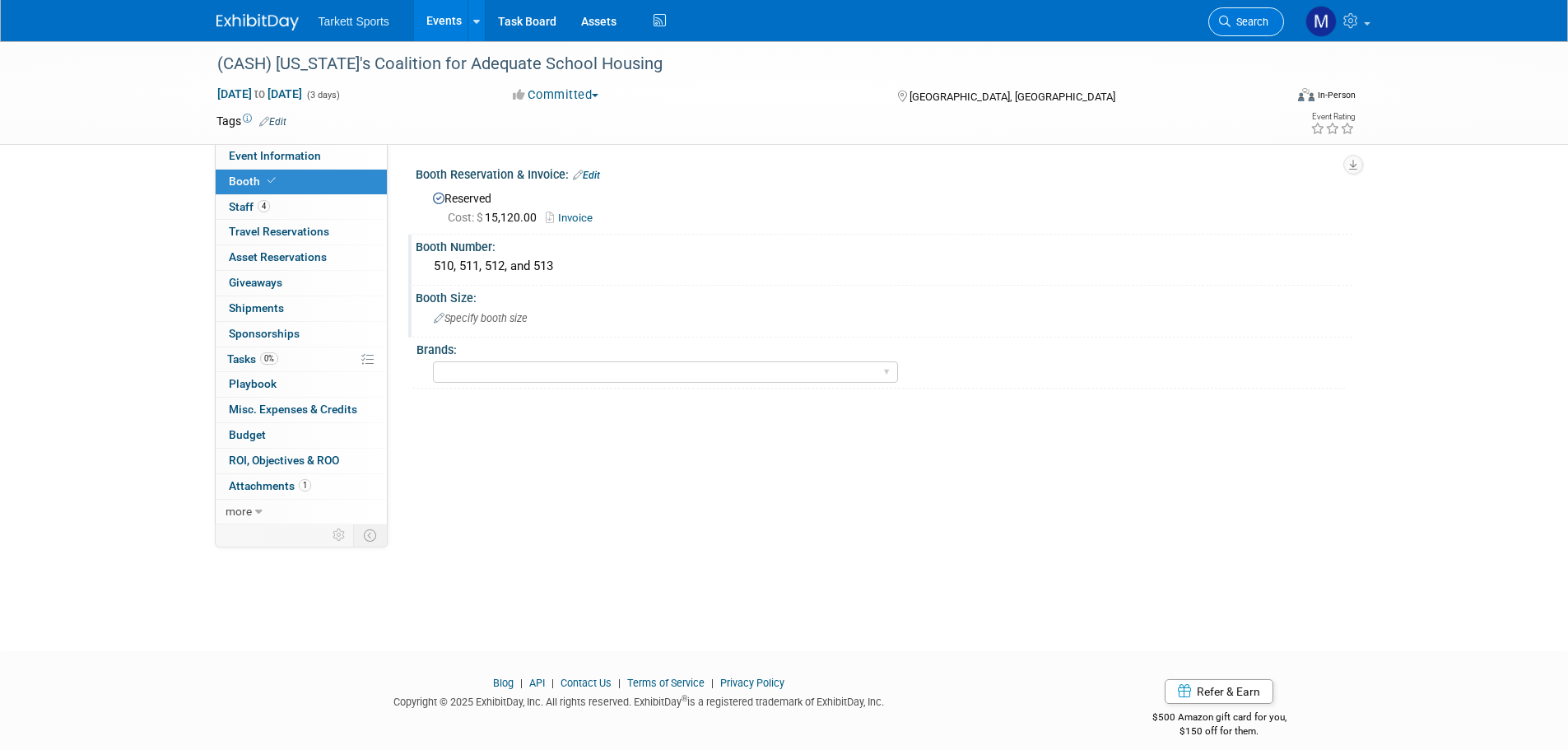
click at [1238, 24] on span "Search" at bounding box center [1250, 22] width 38 height 13
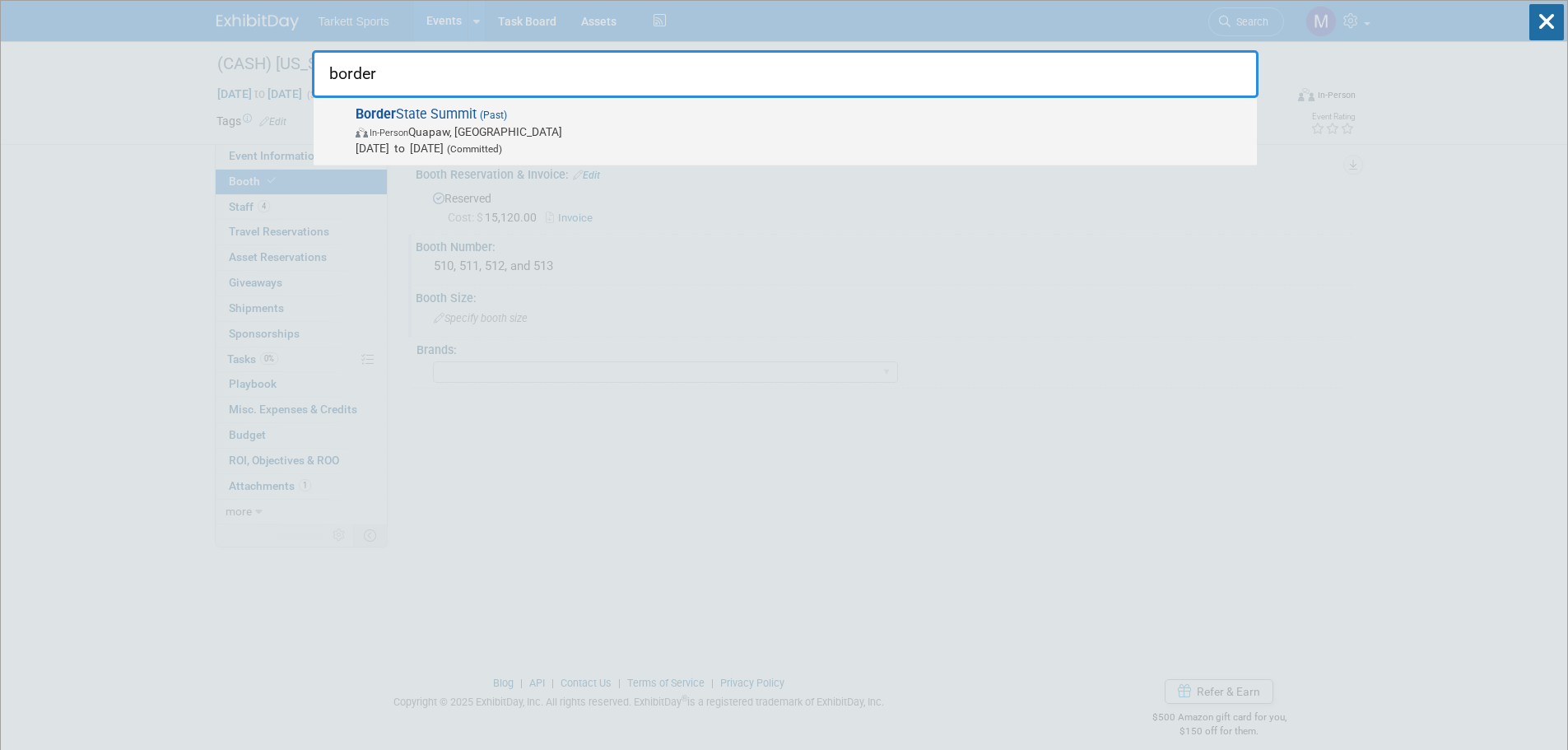
type input "border"
click at [483, 114] on span "(Past)" at bounding box center [491, 115] width 30 height 12
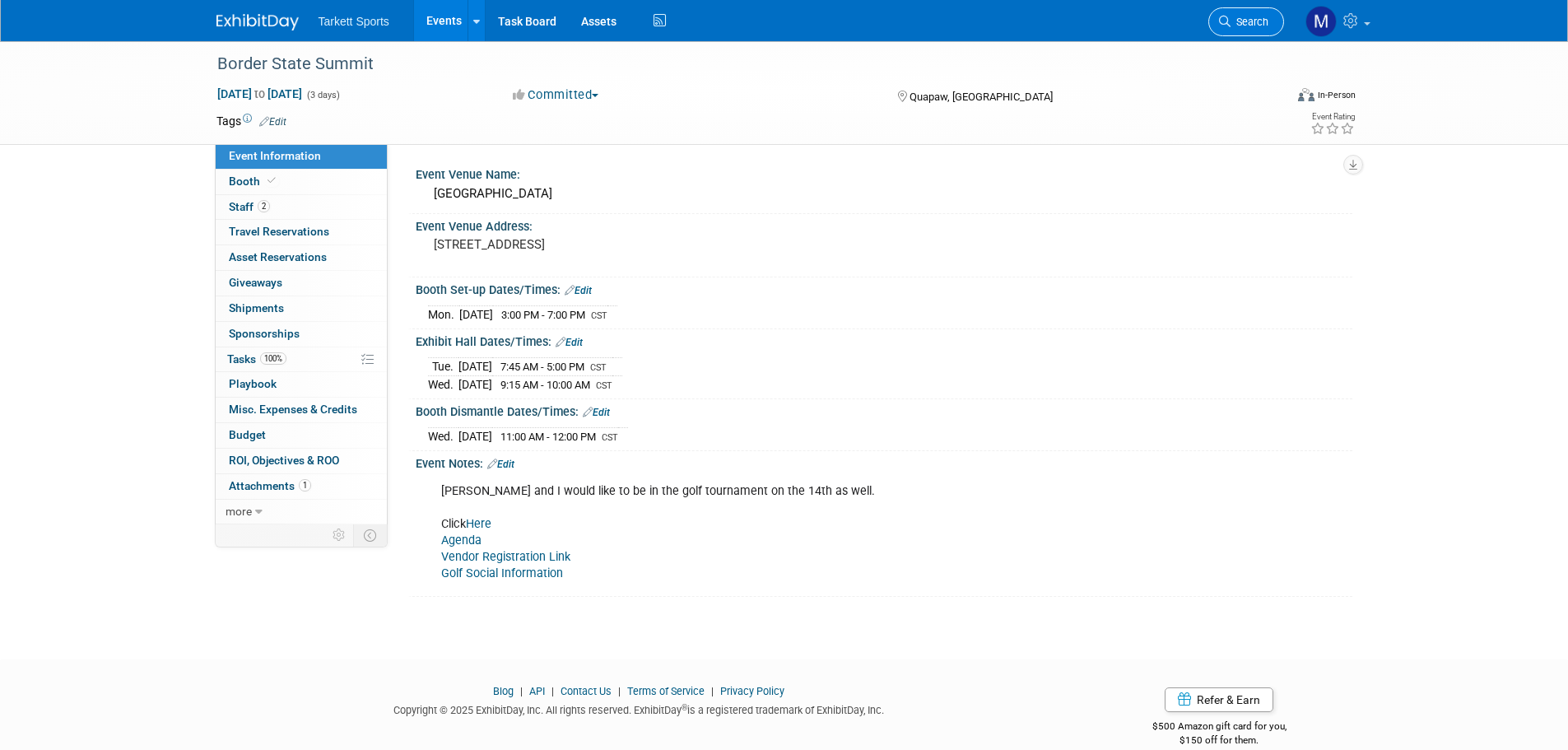
click at [1235, 17] on span "Search" at bounding box center [1250, 22] width 38 height 13
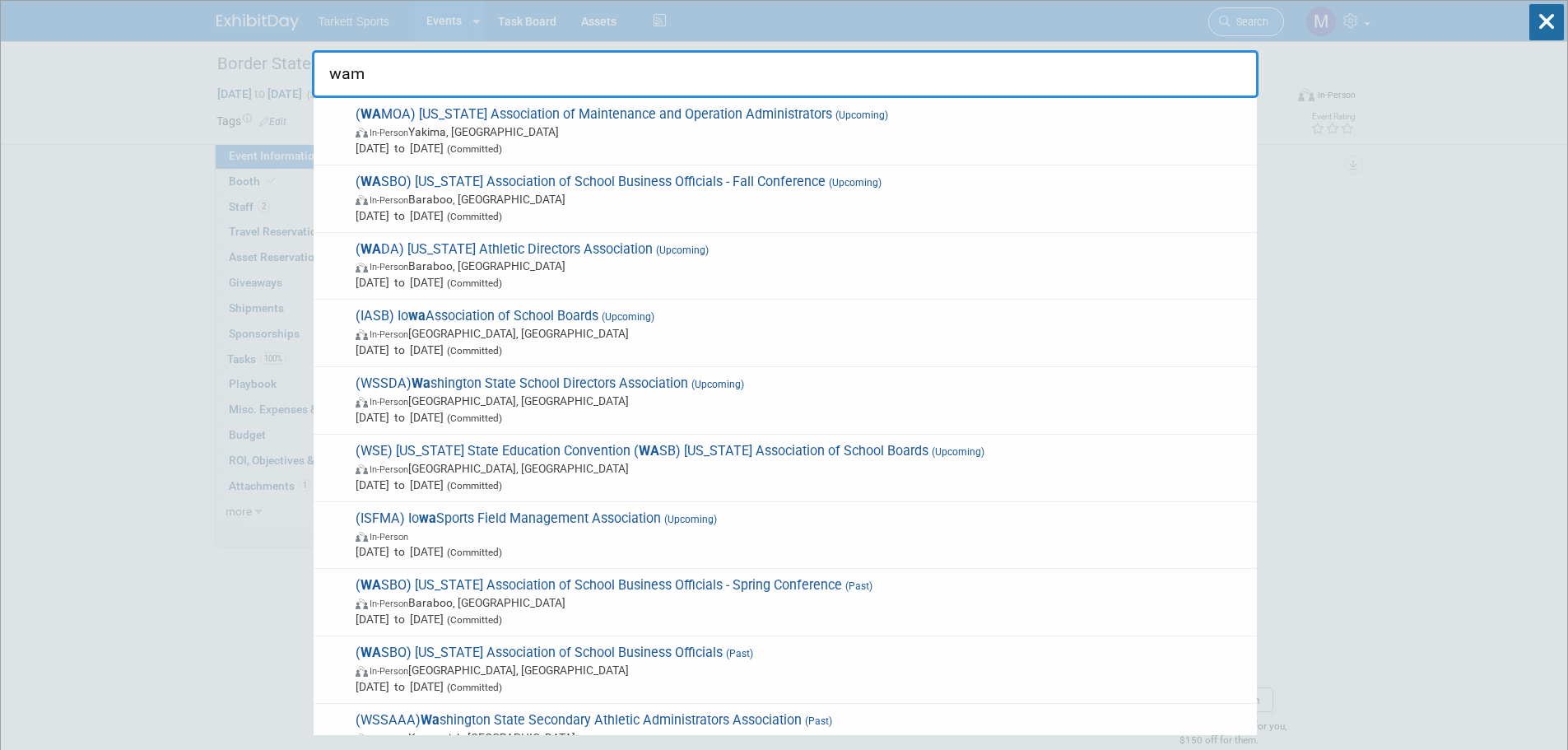
type input "wamo"
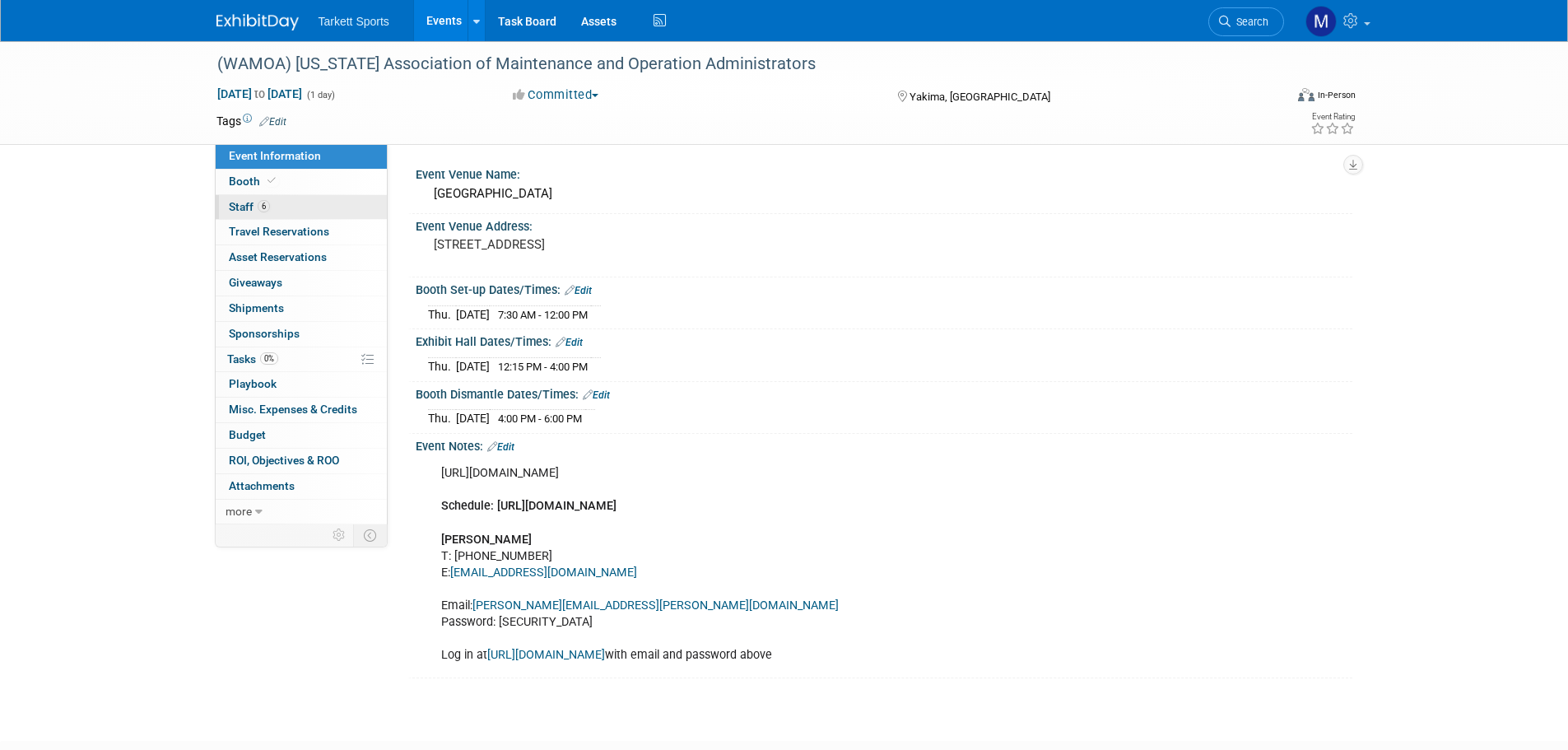
click at [277, 203] on link "6 Staff 6" at bounding box center [302, 207] width 171 height 25
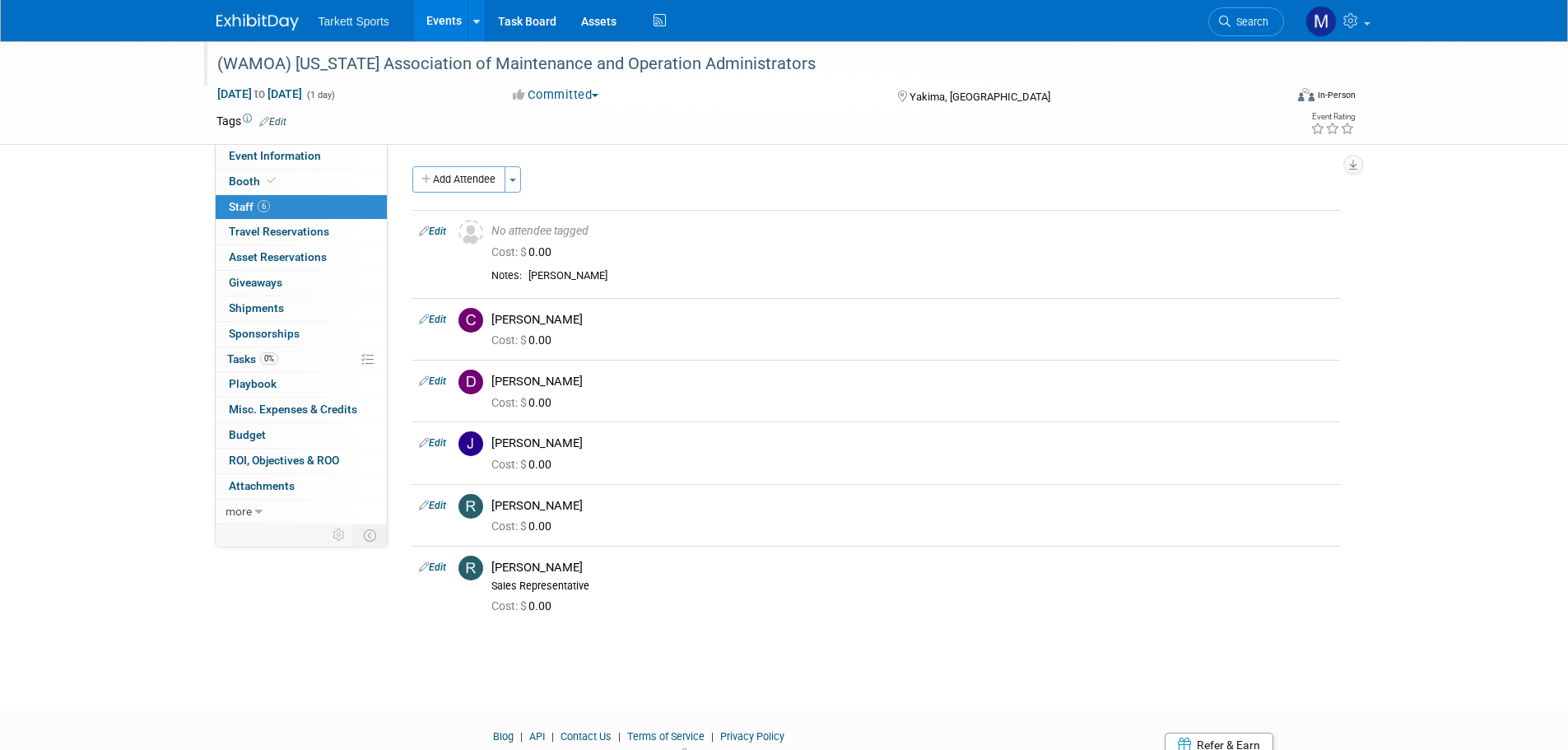
click at [622, 72] on div "(WAMOA) [US_STATE] Association of Maintenance and Operation Administrators" at bounding box center [735, 64] width 1048 height 29
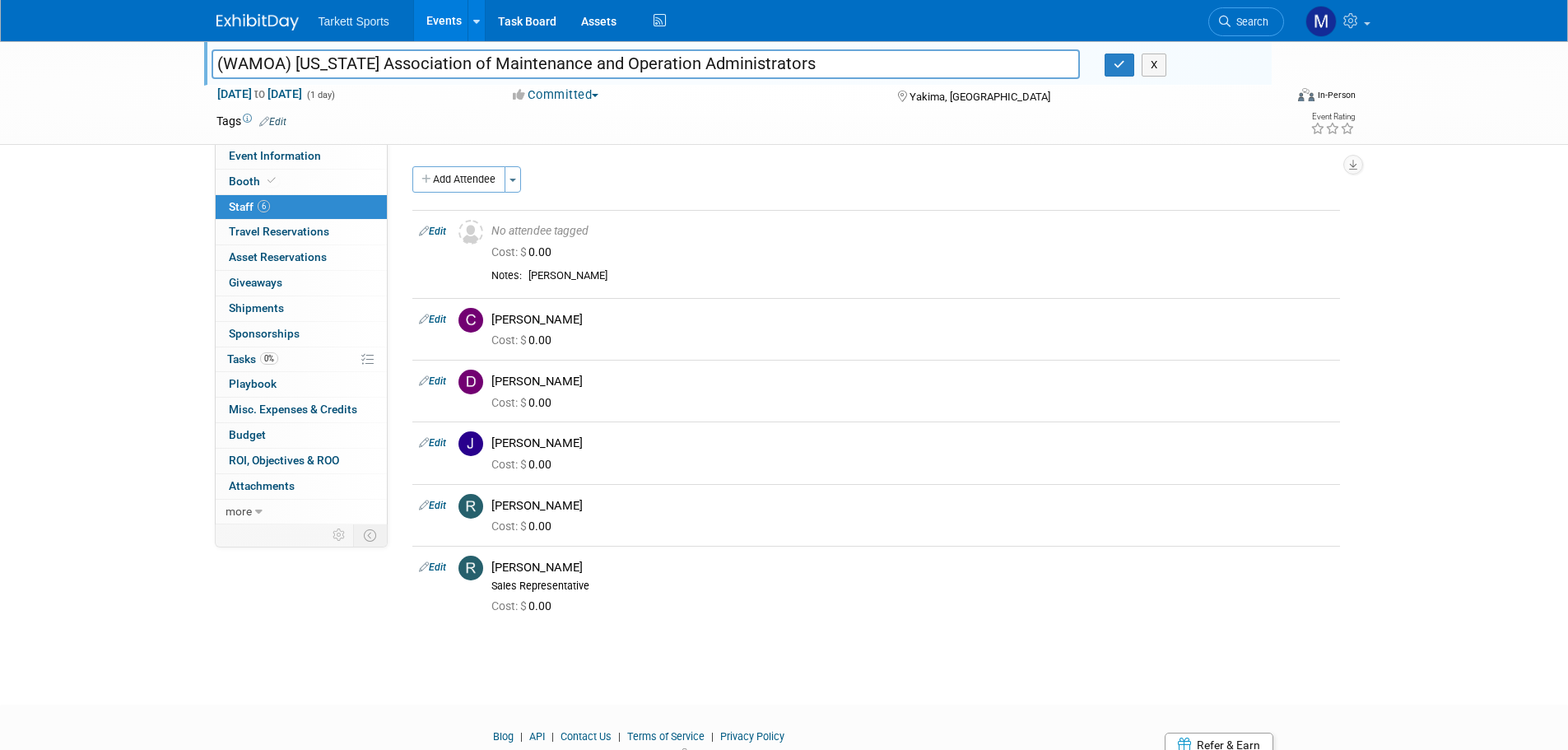
drag, startPoint x: 828, startPoint y: 72, endPoint x: 170, endPoint y: 3, distance: 661.6
click at [170, 3] on body "Tarkett Sports Events Add Event Bulk Upload Events Shareable Event Boards Recen…" at bounding box center [784, 375] width 1568 height 750
click at [1248, 22] on span "Search" at bounding box center [1250, 22] width 38 height 13
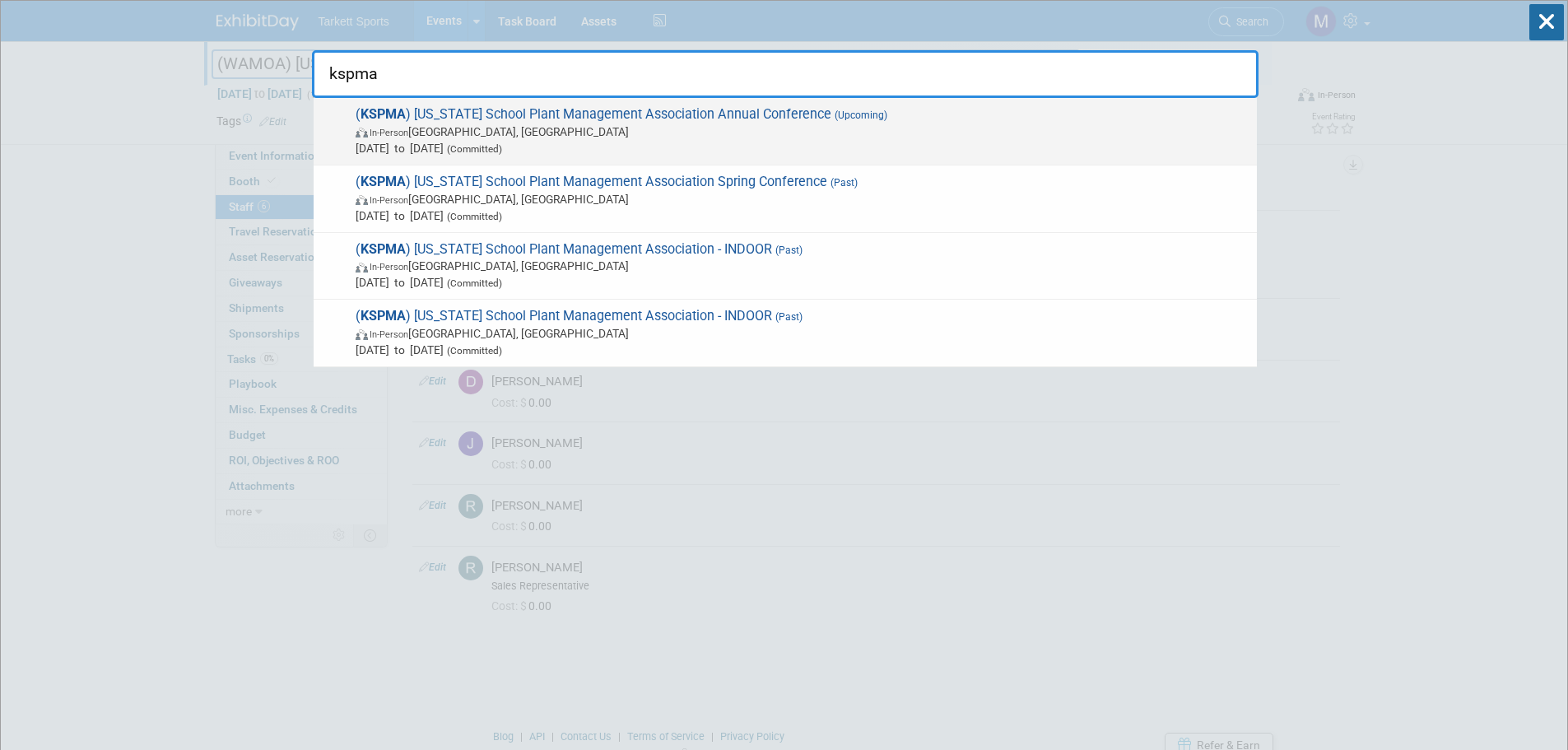
type input "kspma"
click at [608, 119] on span "( KSPMA ) [US_STATE] School Plant Management Association Annual Conference (Upc…" at bounding box center [800, 131] width 898 height 50
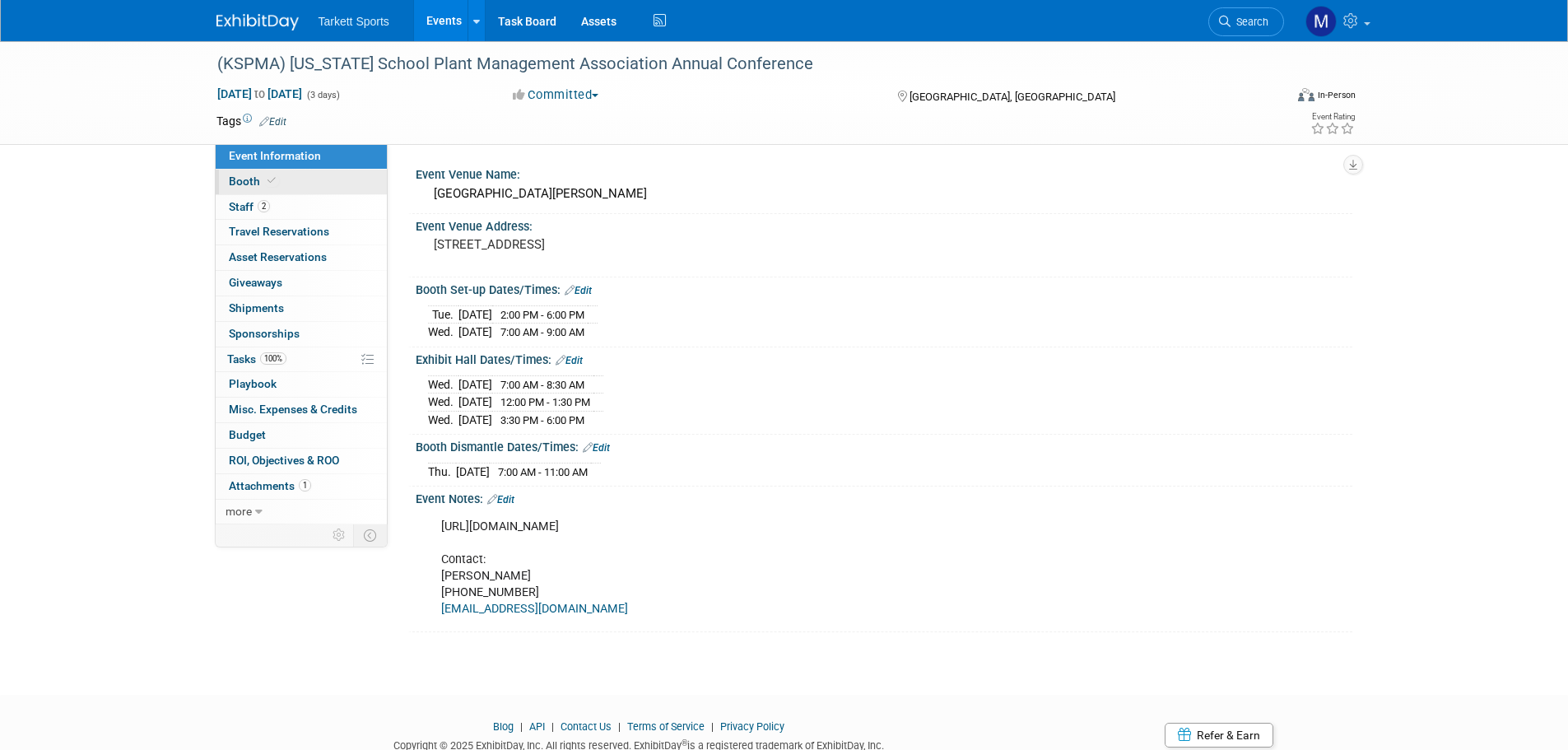
click at [284, 181] on link "Booth" at bounding box center [302, 182] width 171 height 25
select select "FieldTurf, Indoor"
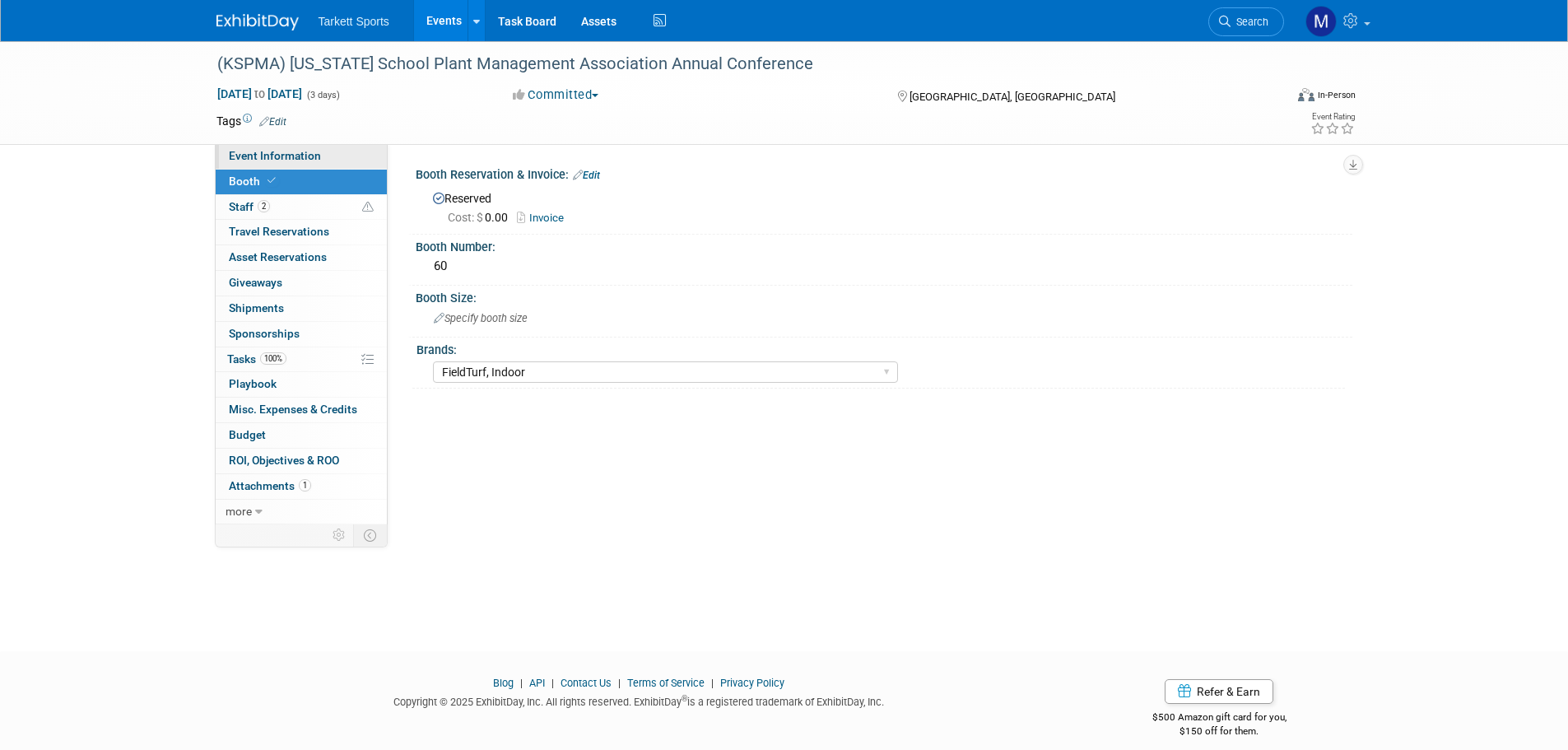
click at [286, 146] on link "Event Information" at bounding box center [302, 156] width 171 height 25
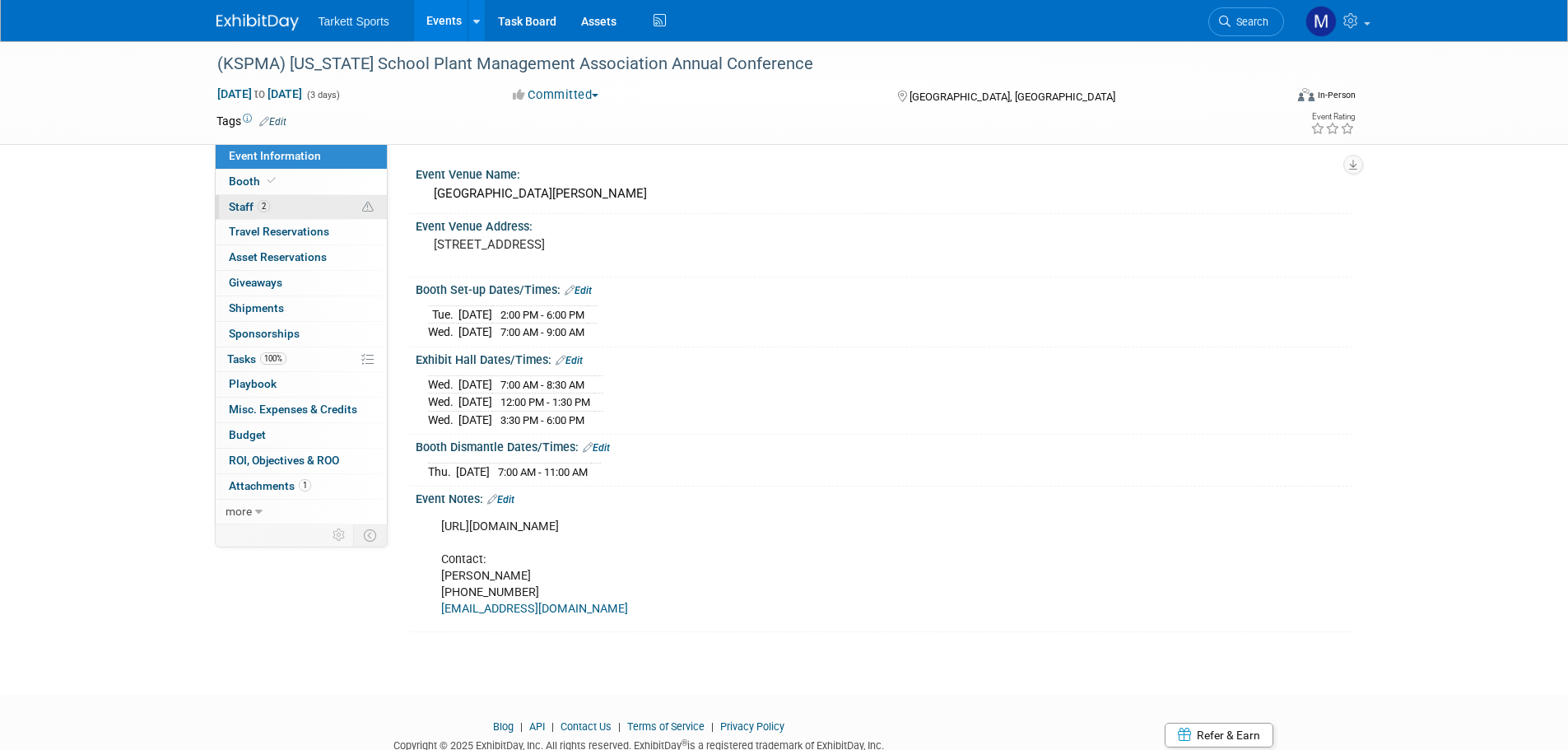
click at [334, 211] on link "2 Staff 2" at bounding box center [302, 207] width 171 height 25
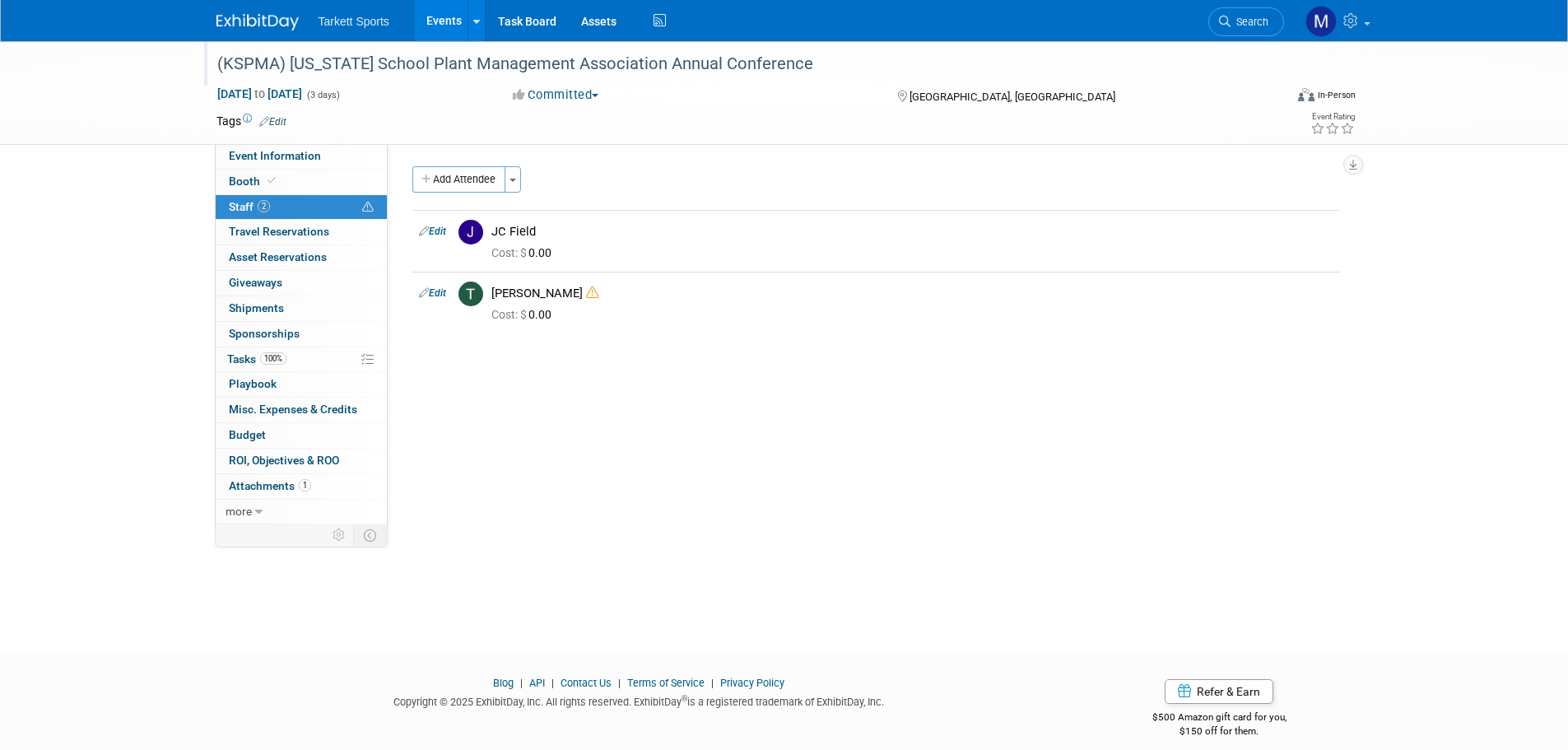
click at [689, 75] on div "(KSPMA) Kentucky School Plant Management Association Annual Conference" at bounding box center [735, 64] width 1048 height 29
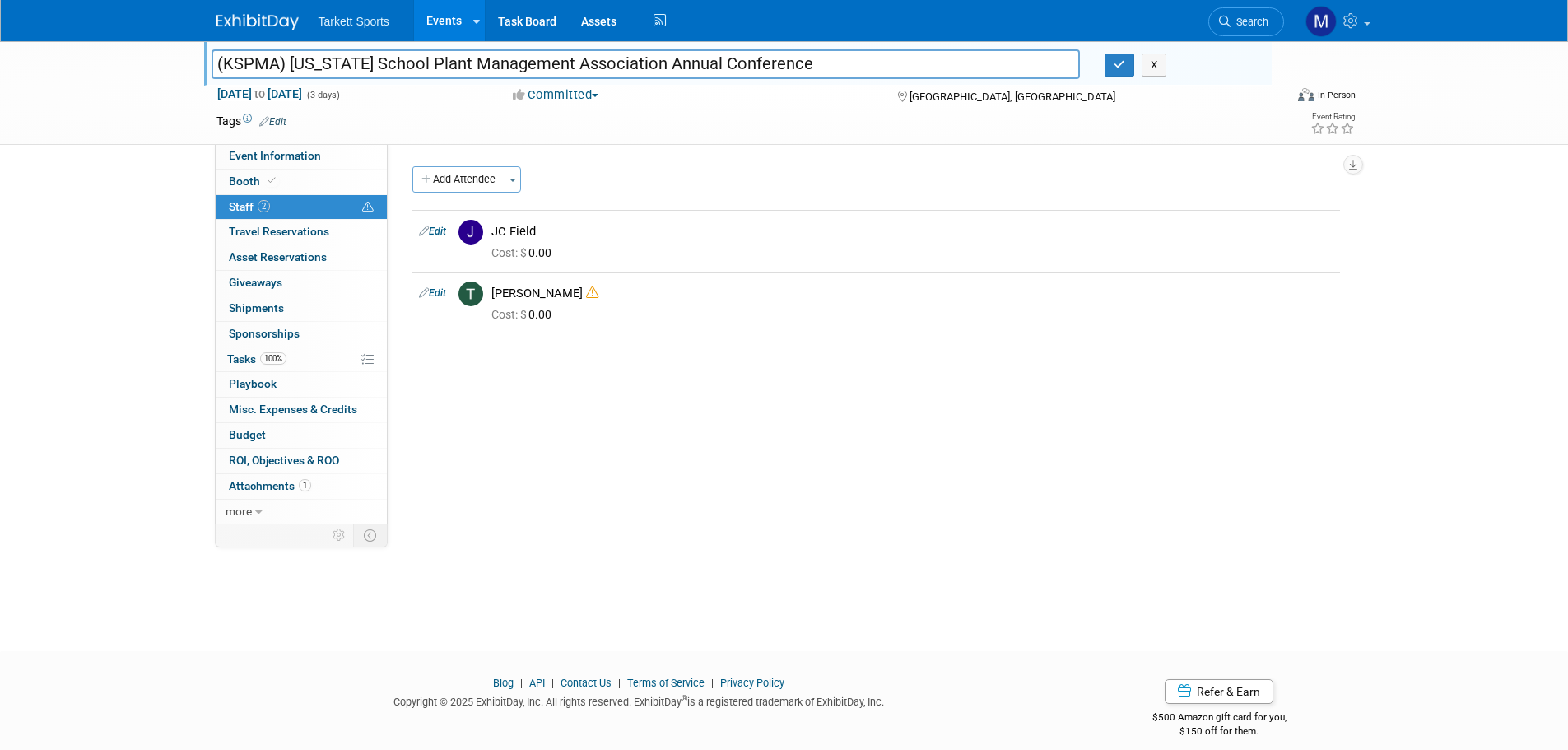
drag, startPoint x: 797, startPoint y: 62, endPoint x: 214, endPoint y: 63, distance: 583.0
click at [214, 63] on input "(KSPMA) Kentucky School Plant Management Association Annual Conference" at bounding box center [645, 63] width 869 height 29
